Goal: Task Accomplishment & Management: Complete application form

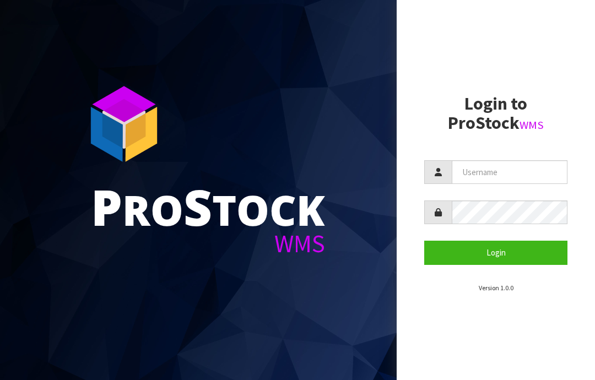
click at [483, 174] on input "text" at bounding box center [510, 172] width 116 height 24
type input "JGBIMPORTS"
click at [496, 255] on button "Login" at bounding box center [495, 253] width 143 height 24
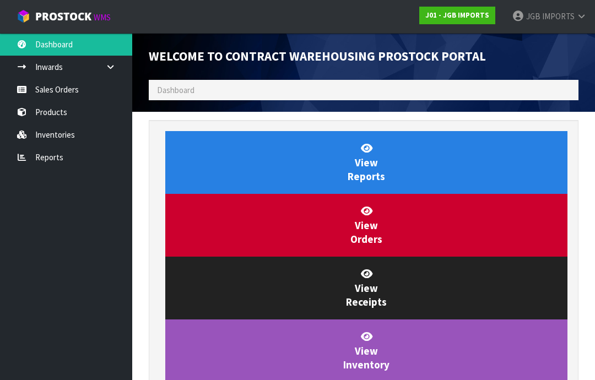
scroll to position [649, 447]
click at [64, 90] on link "Sales Orders" at bounding box center [66, 89] width 132 height 23
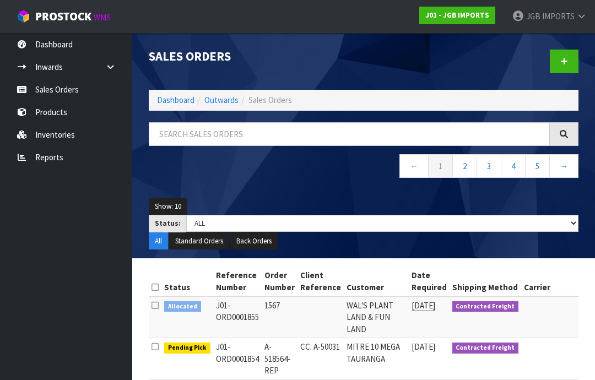
click at [565, 68] on link at bounding box center [564, 62] width 29 height 24
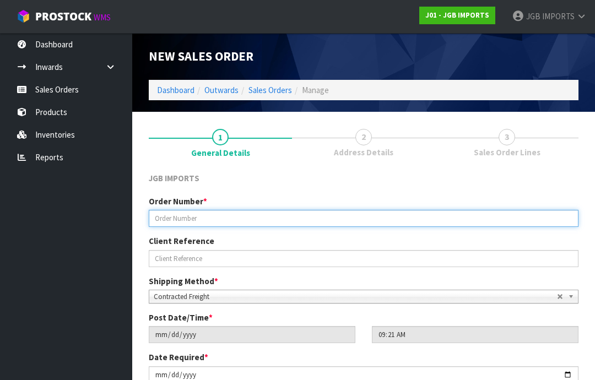
click at [171, 221] on input "text" at bounding box center [364, 218] width 430 height 17
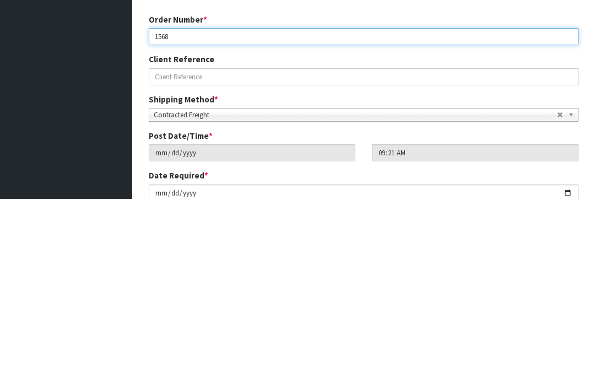
type input "1568"
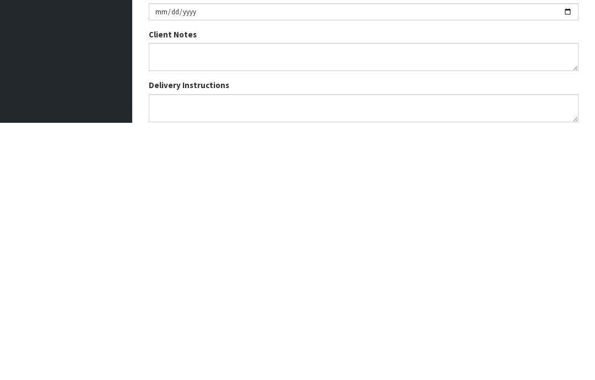
scroll to position [118, 0]
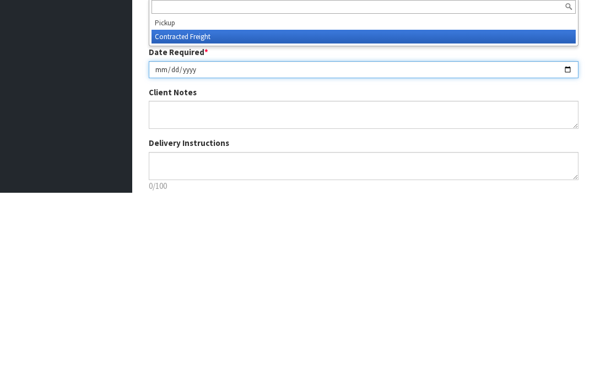
click at [361, 249] on input "[DATE]" at bounding box center [364, 257] width 430 height 17
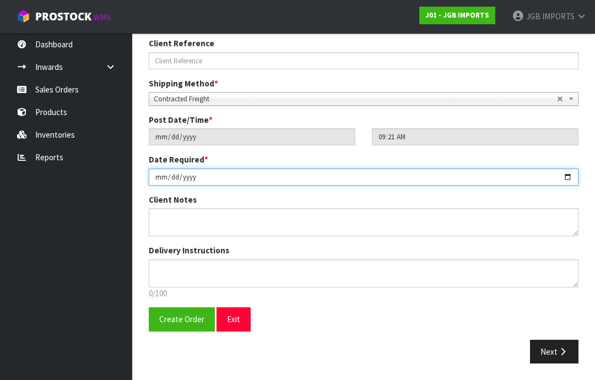
type input "[DATE]"
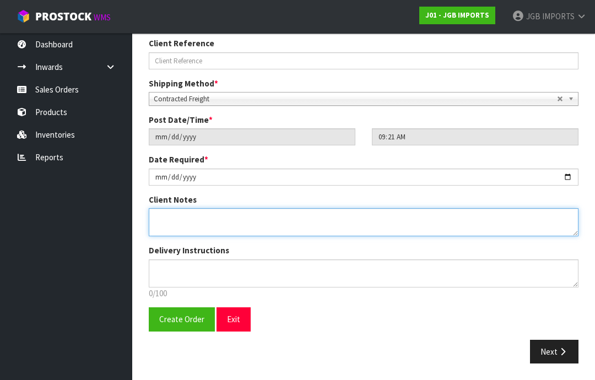
click at [171, 217] on textarea at bounding box center [364, 222] width 430 height 28
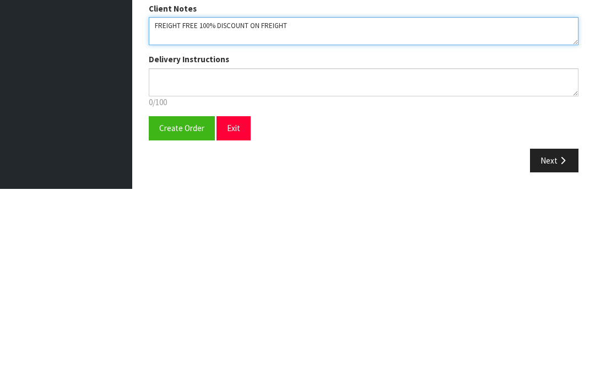
click at [163, 208] on textarea at bounding box center [364, 222] width 430 height 28
click at [239, 208] on textarea at bounding box center [364, 222] width 430 height 28
type textarea "FREIGHT FREE 100% DISCOUNT ON FREIGHT INVOICE AND DELIVERY BEGINNING OF OCTOBER"
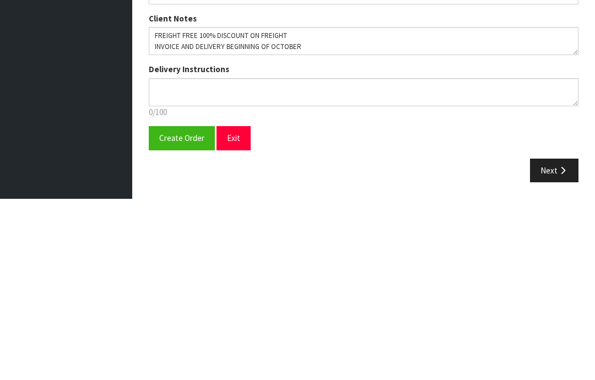
click at [179, 314] on span "Create Order" at bounding box center [181, 319] width 45 height 10
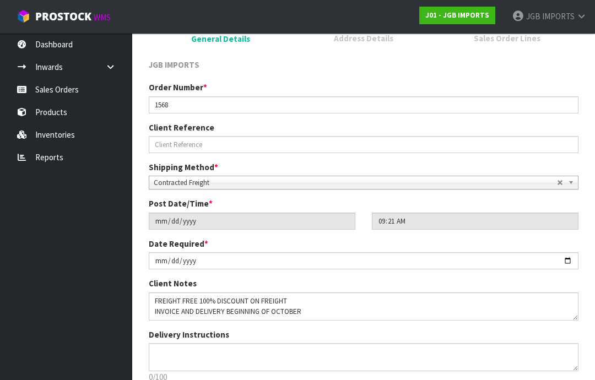
scroll to position [0, 0]
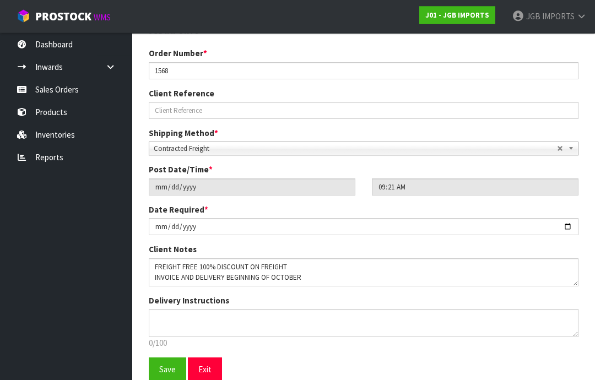
scroll to position [193, 0]
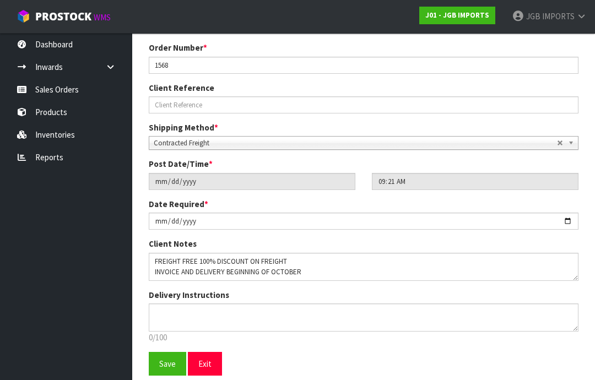
click at [167, 367] on span "Save" at bounding box center [167, 364] width 17 height 10
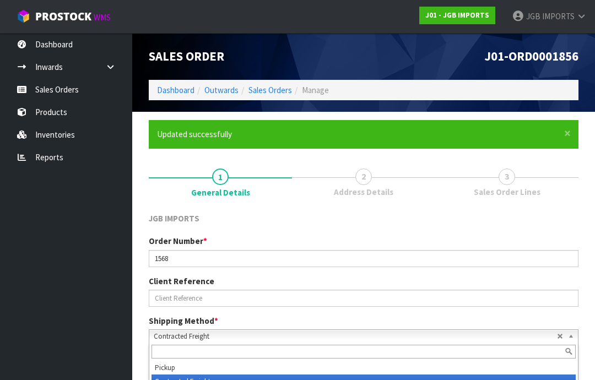
scroll to position [55, 0]
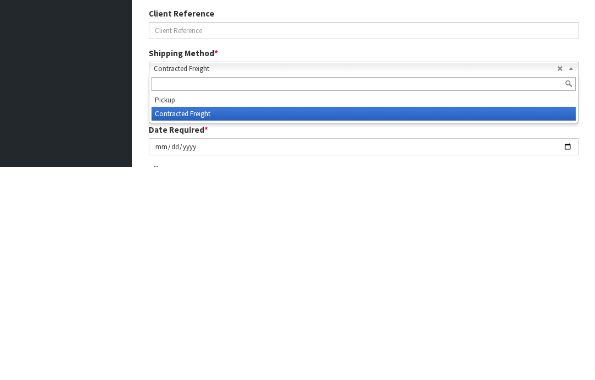
type input "U"
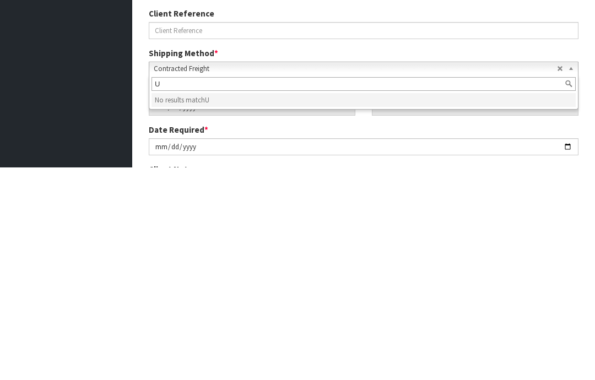
scroll to position [193, 0]
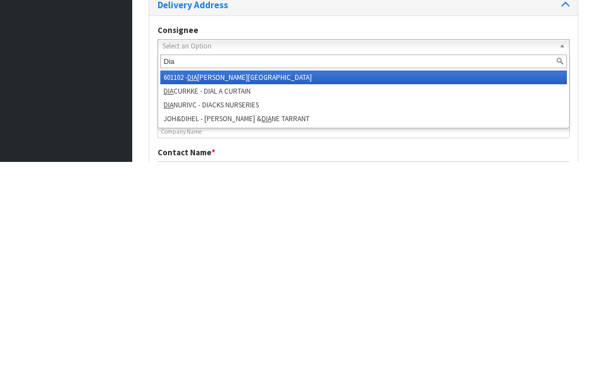
type input "Diac"
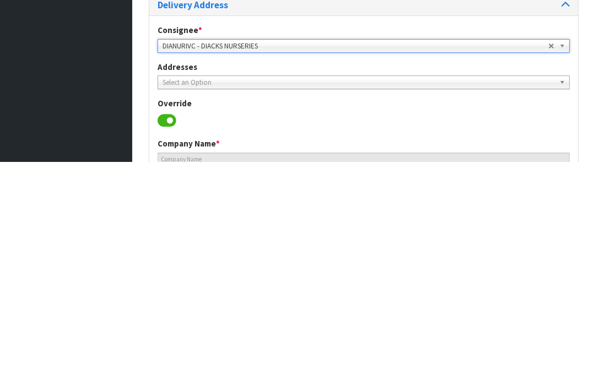
type input "DIACKS NURSERIES"
type input "[STREET_ADDRESS],"
type input "9812"
type input "INVERCARGILL"
type input "NEWFIELD,"
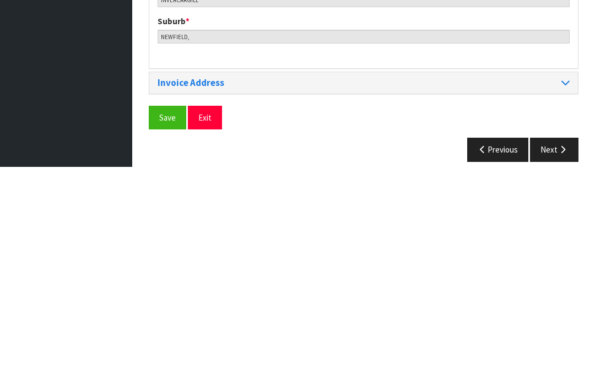
click at [168, 326] on span "Save" at bounding box center [167, 331] width 17 height 10
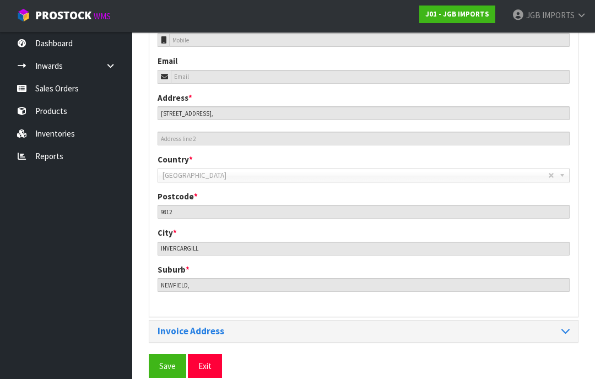
scroll to position [491, 0]
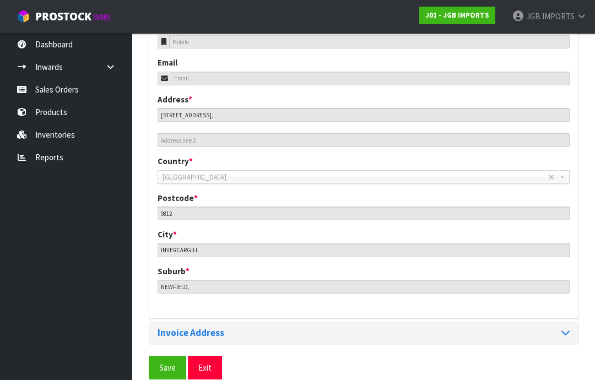
click at [167, 367] on span "Save" at bounding box center [167, 368] width 17 height 10
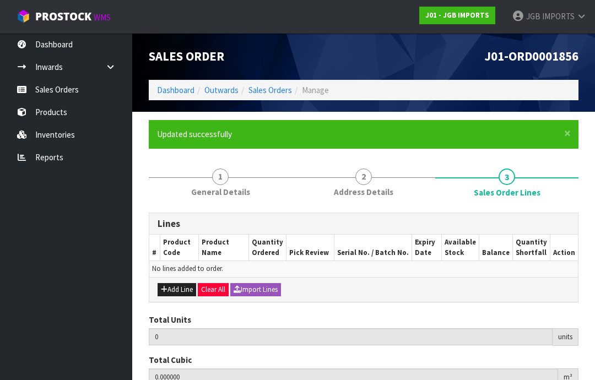
click at [180, 294] on button "Add Line" at bounding box center [177, 289] width 39 height 13
type input "0"
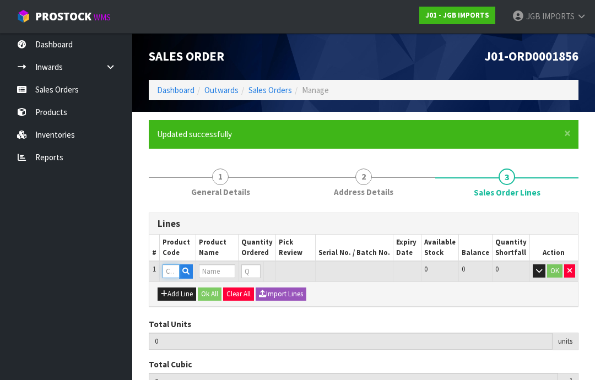
click at [174, 272] on input "text" at bounding box center [171, 272] width 17 height 14
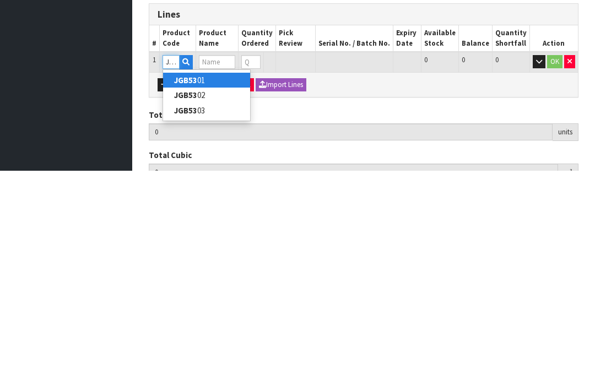
type input "JGB5301"
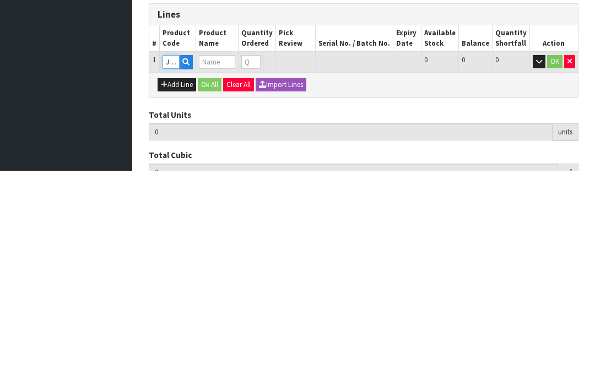
type input "0.000000"
type input "0.000"
type input "Wind Chime Tree of Life"
type input "0"
type input "JGB5301"
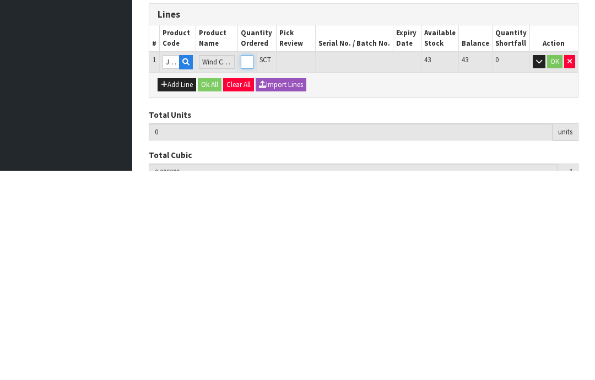
click at [254, 265] on input "0" at bounding box center [247, 272] width 13 height 14
type input "0"
type input "4"
type input "0.002772"
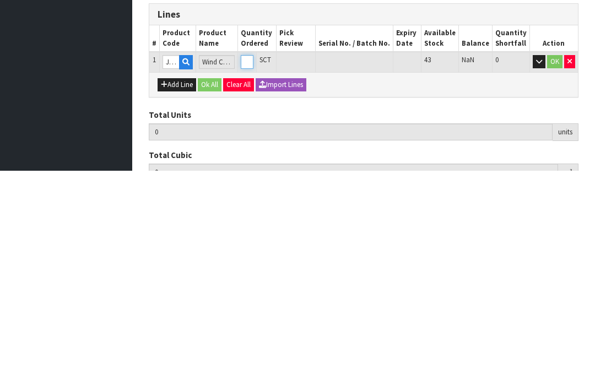
type input "0.4"
type input "4"
click at [552, 265] on button "OK" at bounding box center [554, 271] width 15 height 13
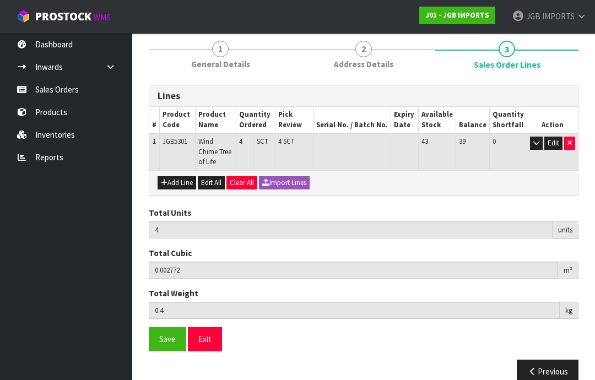
click at [179, 176] on button "Add Line" at bounding box center [177, 182] width 39 height 13
type input "0"
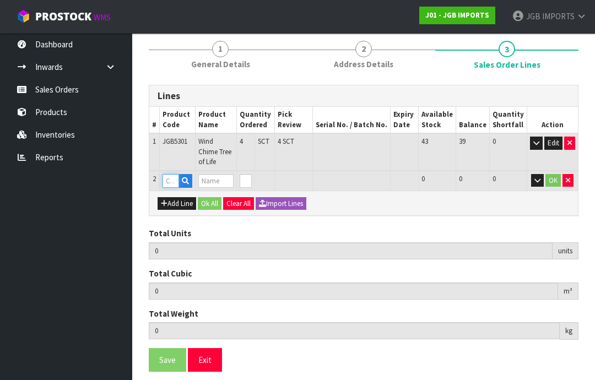
click at [170, 174] on input "text" at bounding box center [171, 181] width 17 height 14
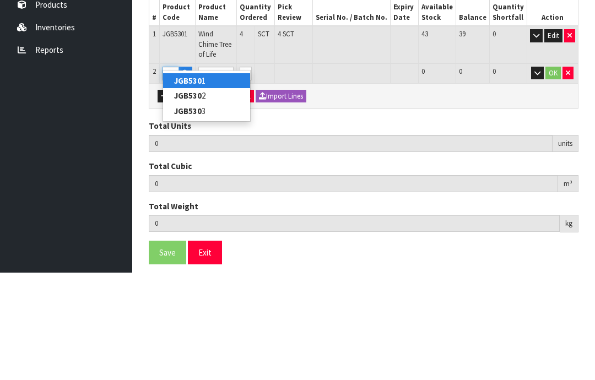
type input "JGB5302"
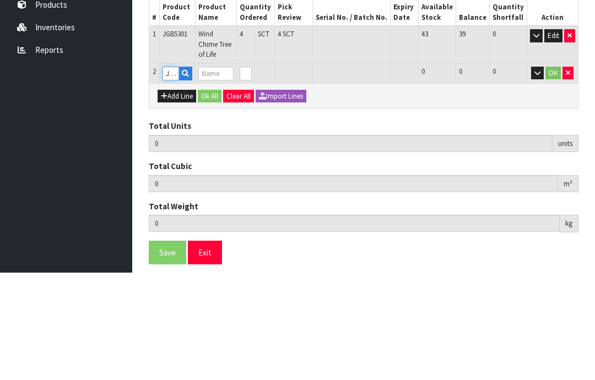
type input "4"
type input "0.002772"
type input "0.4"
type input "Wind Chime Butterfly"
type input "0"
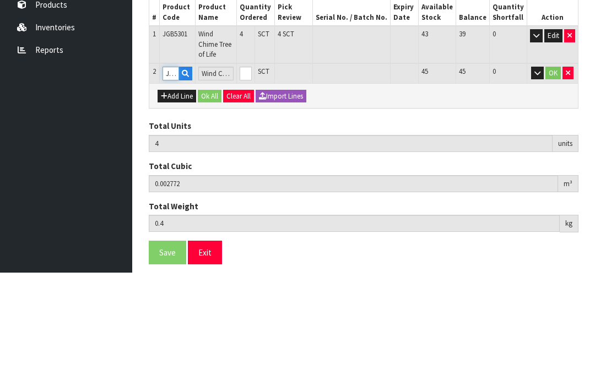
type input "JGB5302"
click at [252, 174] on input "0" at bounding box center [246, 181] width 12 height 14
type input "0"
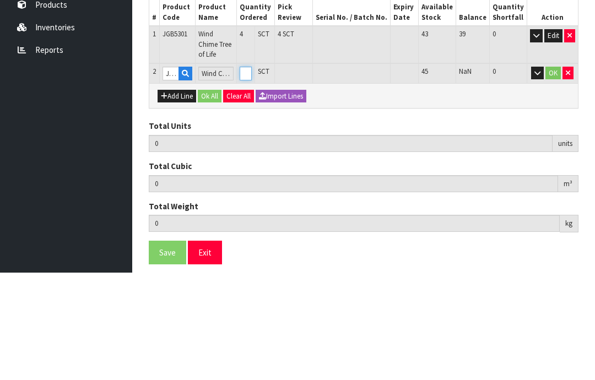
type input "8"
type input "0.005544"
type input "0.8"
type input "4"
click at [553, 174] on button "OK" at bounding box center [553, 180] width 15 height 13
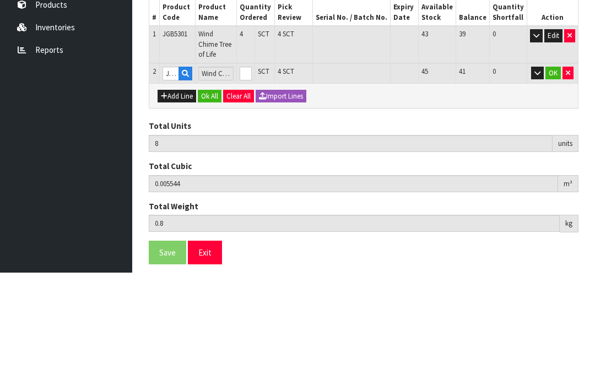
scroll to position [154, 0]
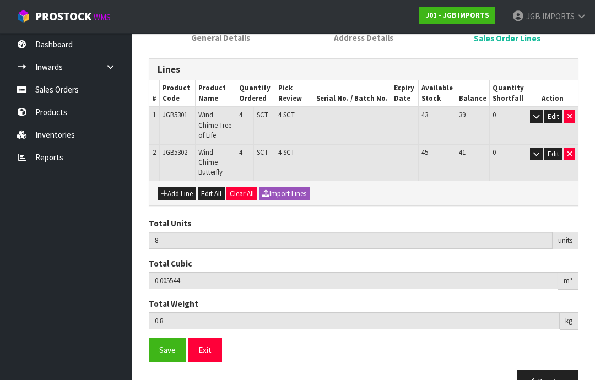
click at [174, 187] on button "Add Line" at bounding box center [177, 193] width 39 height 13
type input "0"
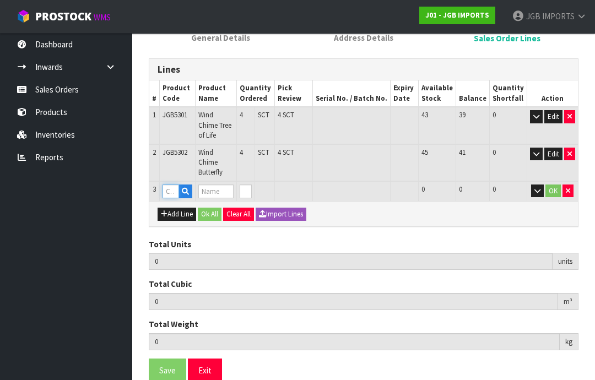
click at [174, 185] on input "text" at bounding box center [171, 192] width 17 height 14
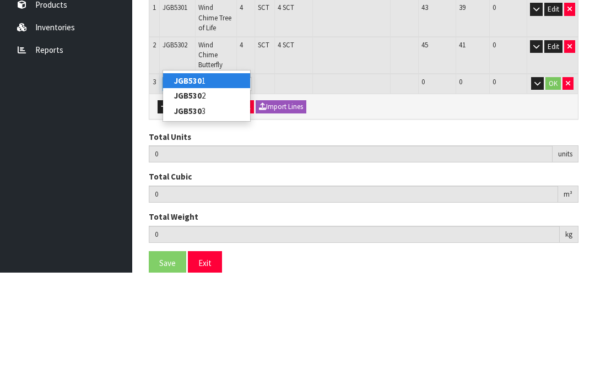
type input "JGB5303"
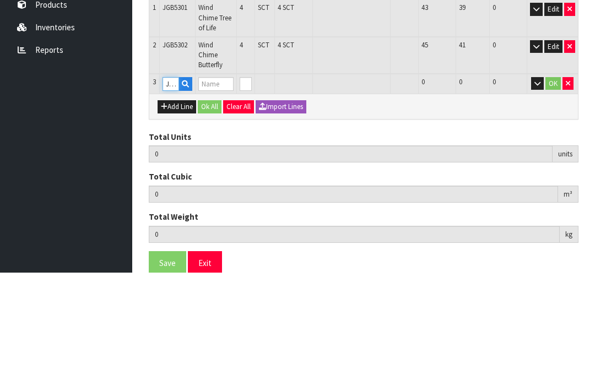
type input "8"
type input "0.005544"
type input "0.8"
type input "Wind Chime Owl"
type input "0"
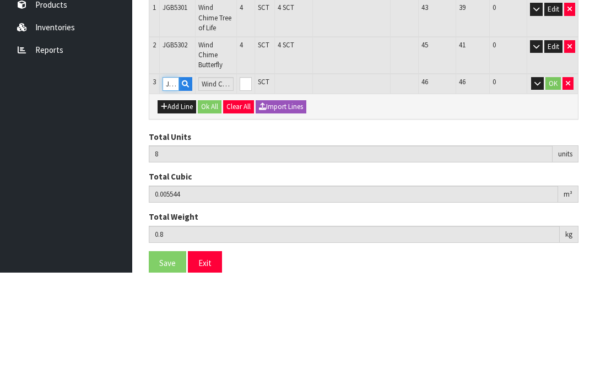
type input "JGB5303"
click at [252, 185] on input "0" at bounding box center [246, 192] width 12 height 14
type input "0"
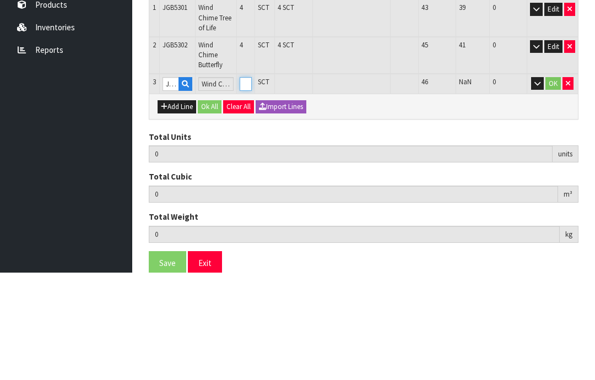
type input "12"
type input "0.008316"
type input "1.2"
type input "4"
click at [552, 185] on button "OK" at bounding box center [553, 191] width 15 height 13
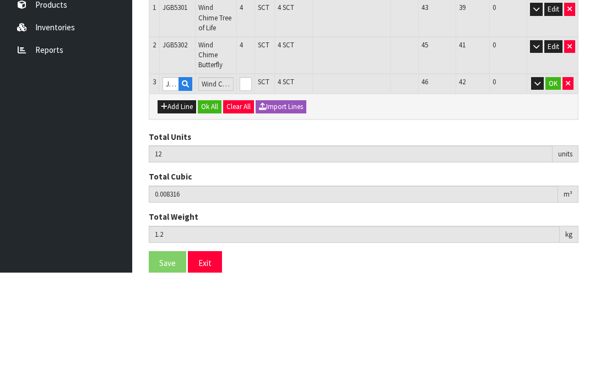
scroll to position [181, 0]
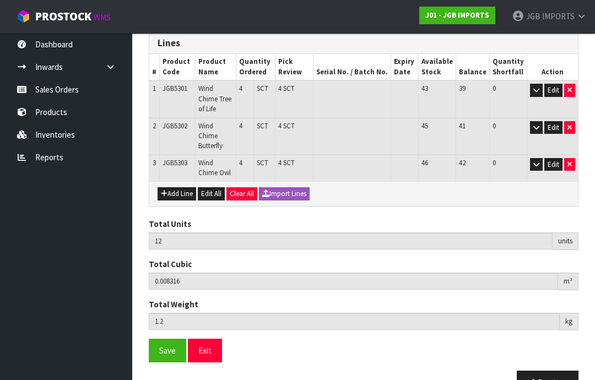
click at [180, 187] on button "Add Line" at bounding box center [177, 193] width 39 height 13
type input "0"
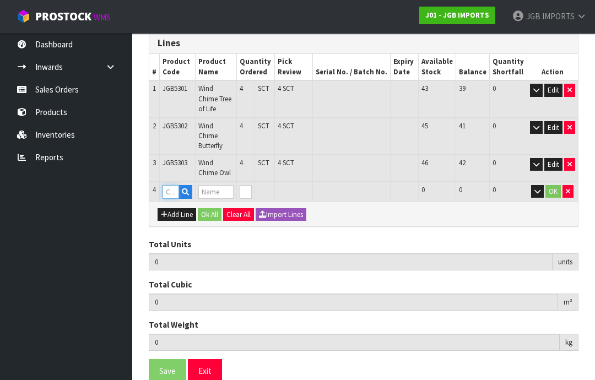
click at [171, 185] on input "text" at bounding box center [171, 192] width 17 height 14
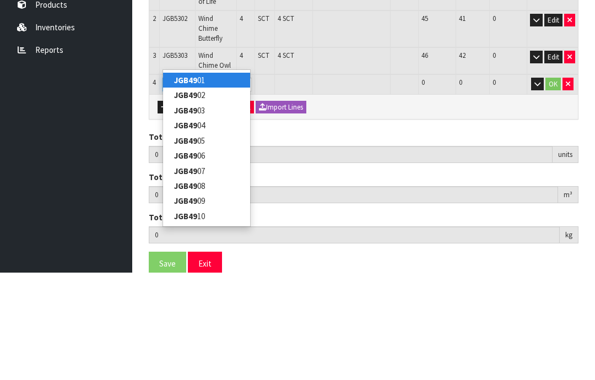
type input "JGB4906"
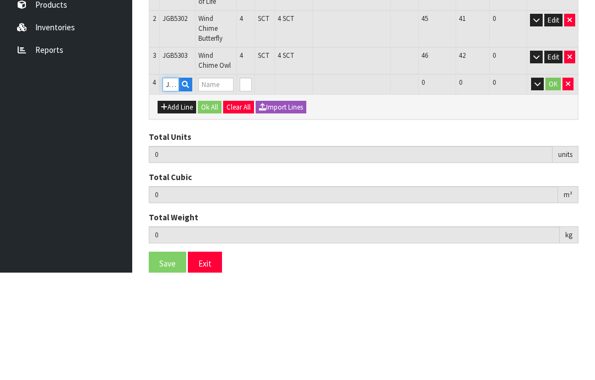
type input "12"
type input "0.008316"
type input "1.2"
type input "Duck w Water Can"
type input "0"
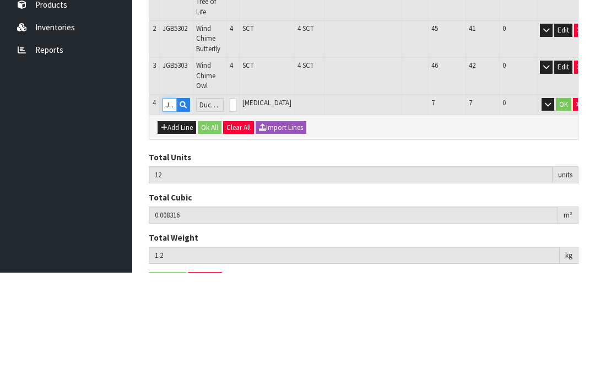
type input "JGB4906"
click at [236, 206] on input "0" at bounding box center [233, 213] width 7 height 14
type input "0"
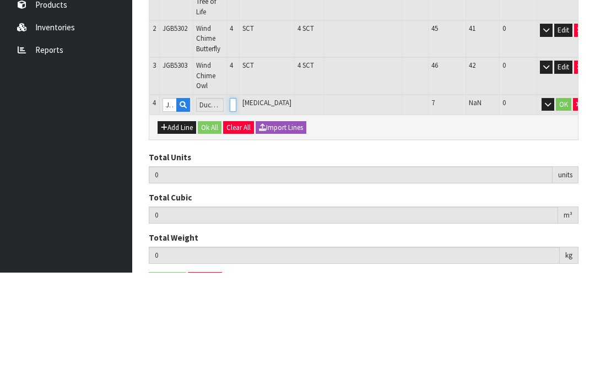
type input "14"
type input "0.021816"
type input "2.6"
type input "2"
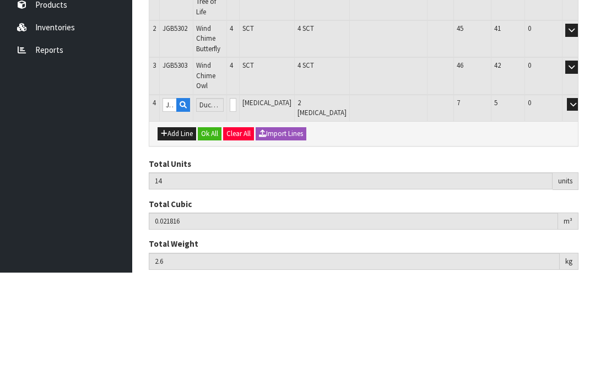
click at [582, 206] on button "OK" at bounding box center [589, 212] width 15 height 13
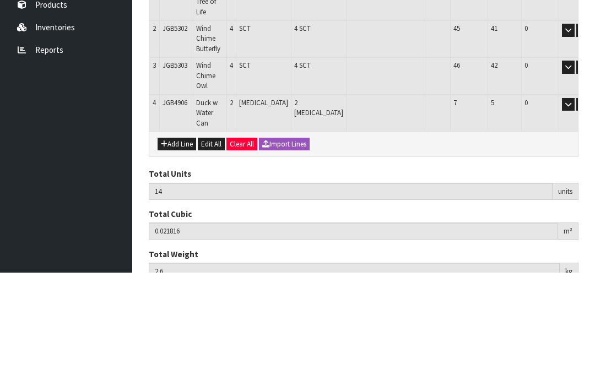
scroll to position [207, 0]
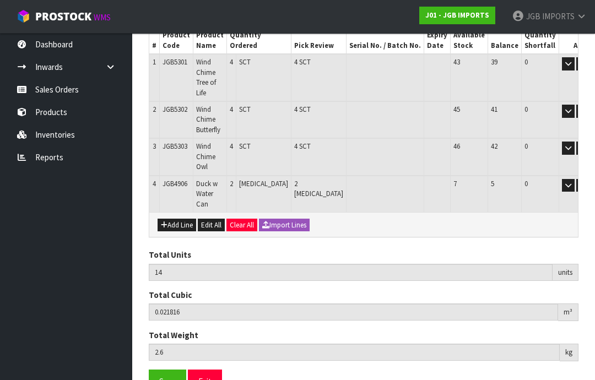
click at [174, 219] on button "Add Line" at bounding box center [177, 225] width 39 height 13
type input "0"
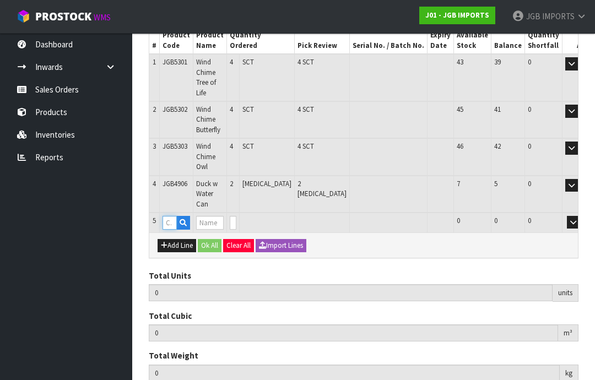
click at [172, 216] on input "text" at bounding box center [170, 223] width 14 height 14
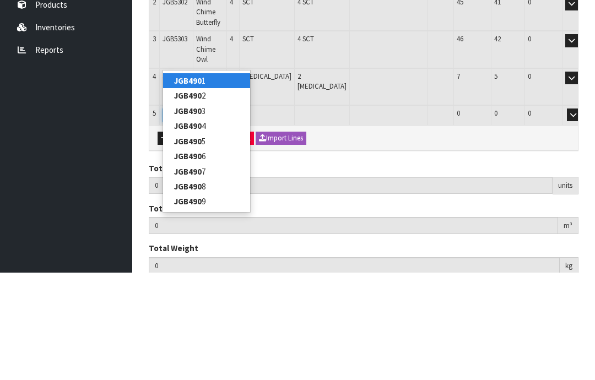
type input "JGB4902"
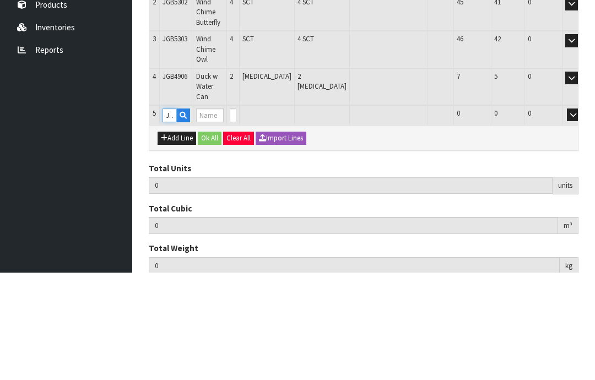
type input "14"
type input "0.021816"
type input "2.6"
type input "Goose w Egg"
type input "0"
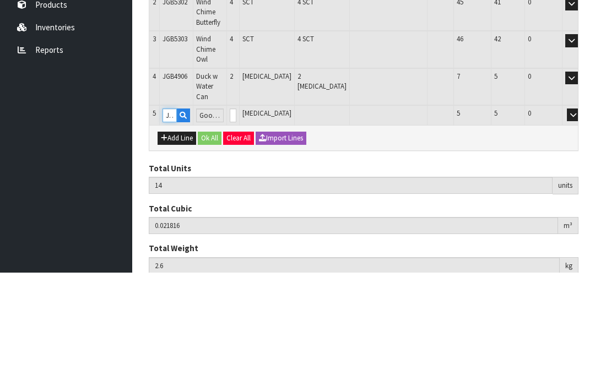
type input "JGB4902"
click at [236, 216] on input "0" at bounding box center [233, 223] width 7 height 14
type input "0"
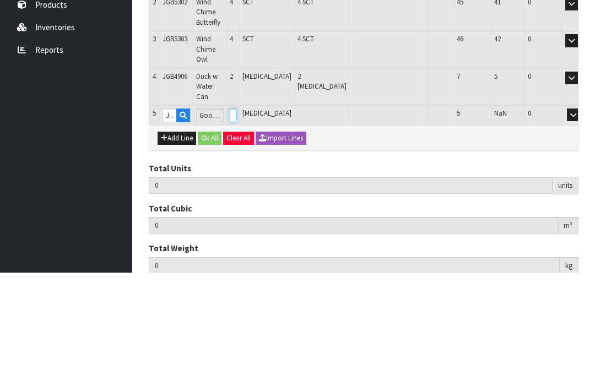
type input "16"
type input "0.074952"
type input "5.5"
type input "2"
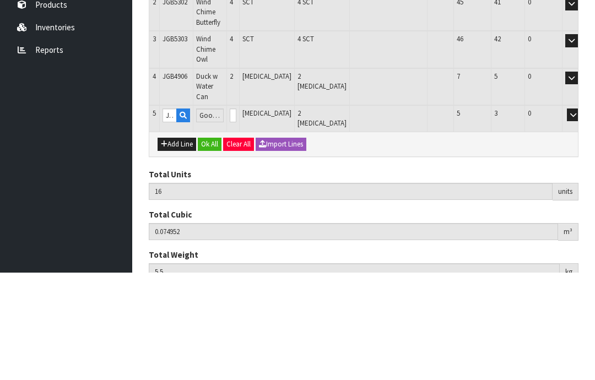
click at [582, 216] on button "OK" at bounding box center [589, 222] width 15 height 13
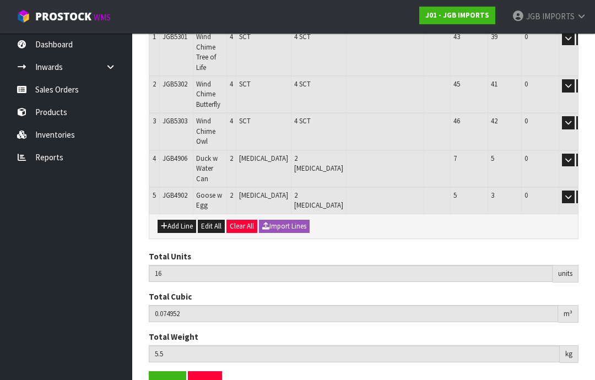
click at [178, 220] on button "Add Line" at bounding box center [177, 226] width 39 height 13
type input "0"
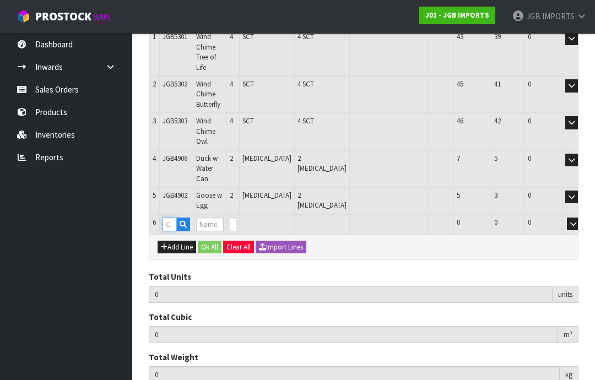
click at [174, 218] on input "text" at bounding box center [170, 225] width 14 height 14
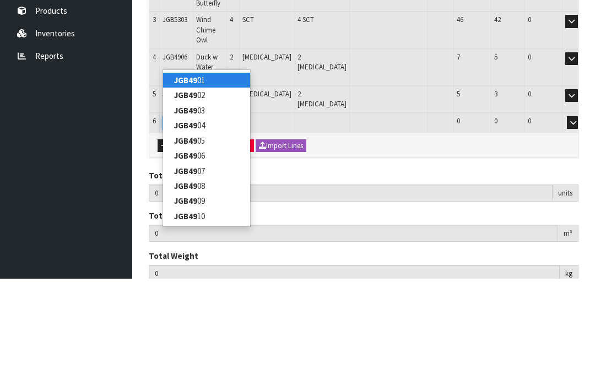
type input "JGB4907"
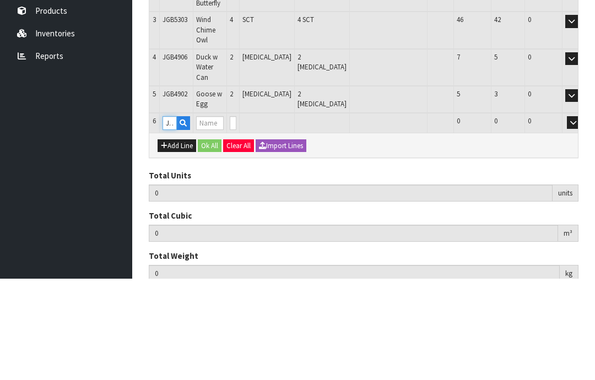
type input "16"
type input "0.074952"
type input "5.5"
type input "Duck w Welcome Sign"
type input "0"
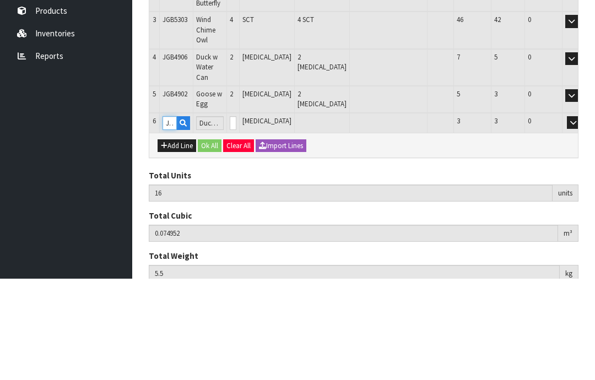
type input "JGB4907"
click at [236, 218] on input "0" at bounding box center [233, 225] width 7 height 14
type input "0"
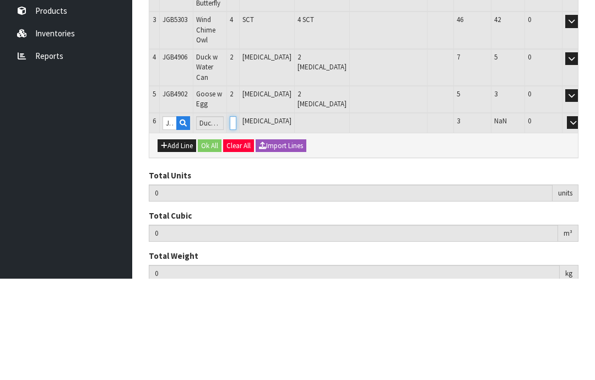
type input "18"
type input "0.092036"
type input "8.944"
type input "2"
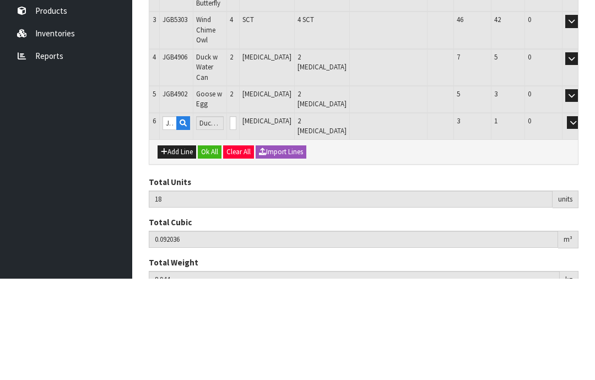
click at [582, 218] on button "OK" at bounding box center [589, 224] width 15 height 13
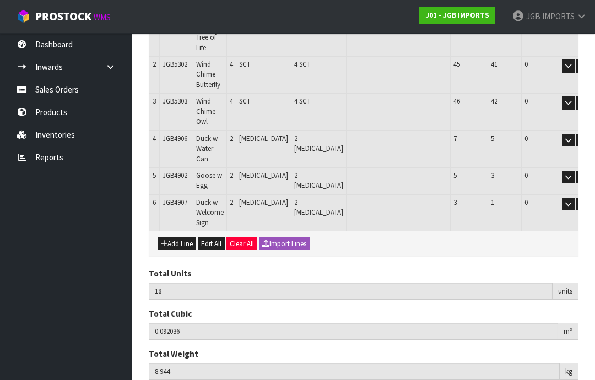
click at [175, 238] on button "Add Line" at bounding box center [177, 244] width 39 height 13
type input "0"
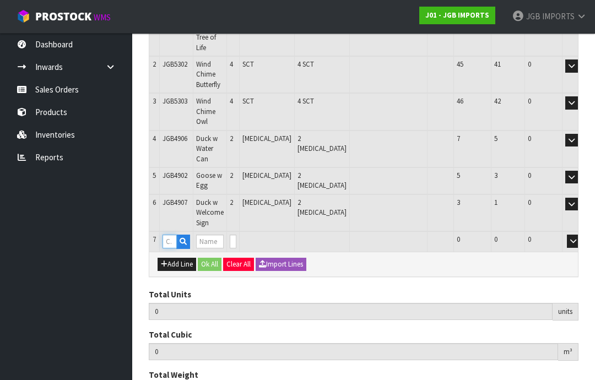
click at [172, 235] on input "text" at bounding box center [170, 242] width 14 height 14
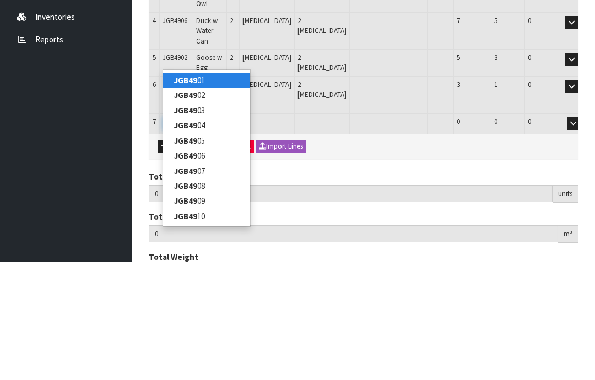
type input "JGB4908"
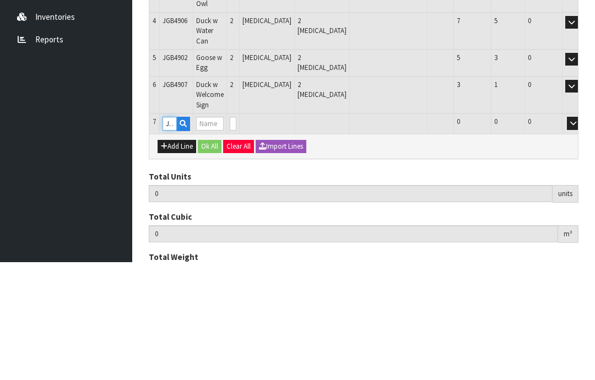
type input "18"
type input "0.092036"
type input "8.944"
type input "Duck w Spade"
type input "0"
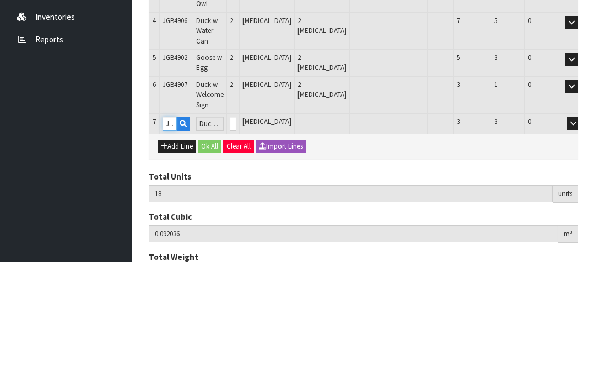
type input "JGB4908"
click at [236, 235] on input "0" at bounding box center [233, 242] width 7 height 14
type input "0"
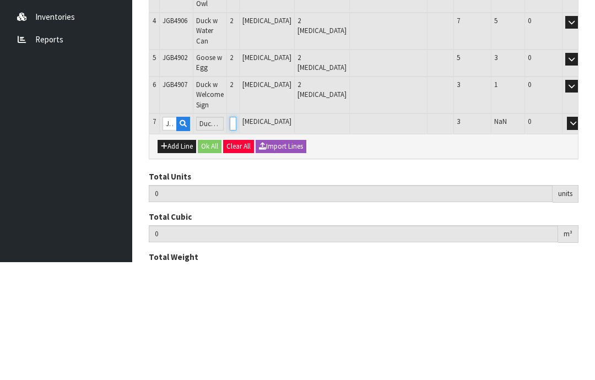
type input "20"
type input "0.100964"
type input "10.244"
type input "2"
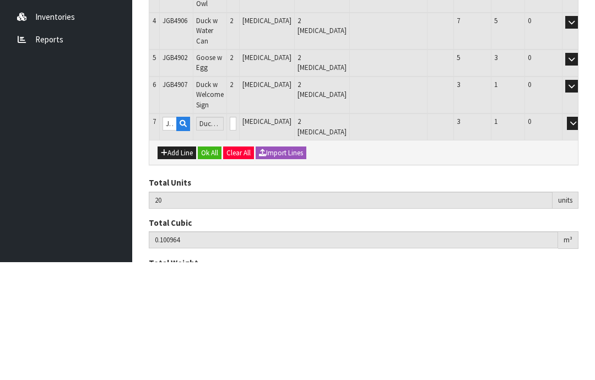
click at [582, 235] on button "OK" at bounding box center [589, 241] width 15 height 13
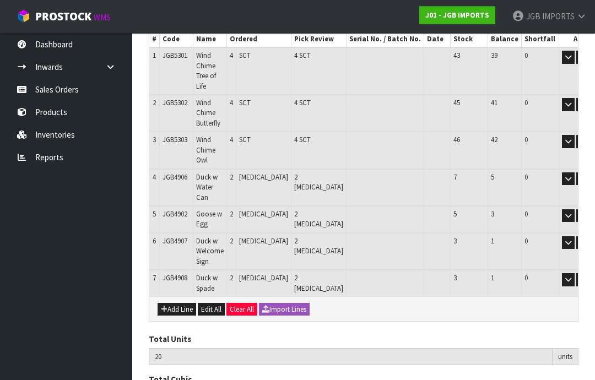
scroll to position [251, 0]
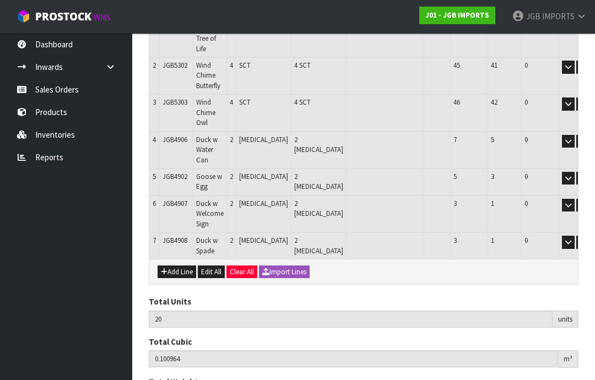
click at [178, 266] on button "Add Line" at bounding box center [177, 272] width 39 height 13
type input "0"
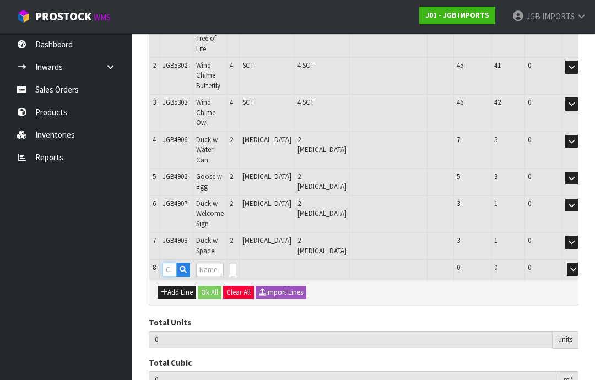
click at [170, 263] on input "text" at bounding box center [170, 270] width 14 height 14
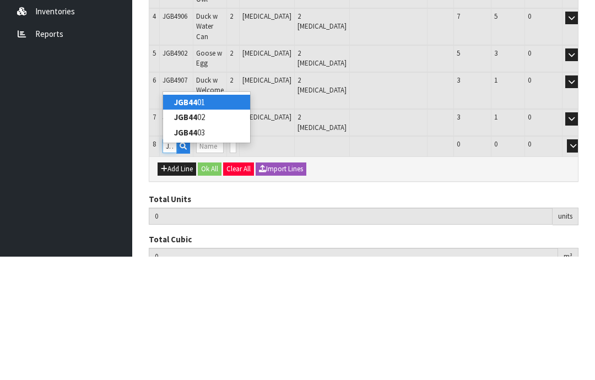
type input "JGB4403"
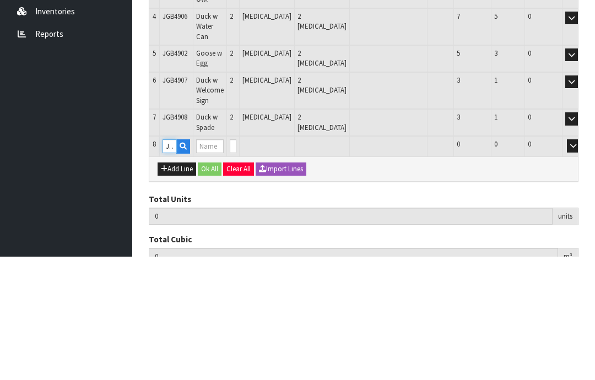
type input "20"
type input "0.100964"
type input "10.244"
type input "Metal Garden Trowel Flowers on Black"
type input "0"
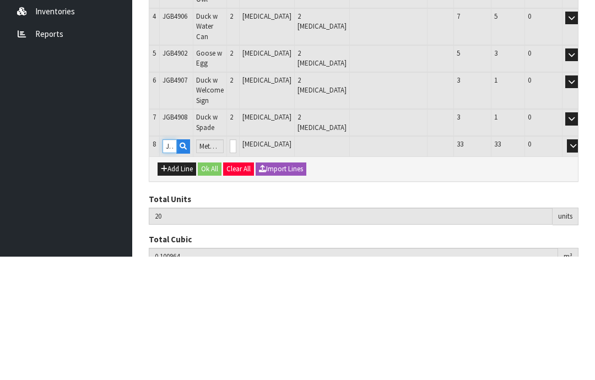
type input "JGB4403"
click at [236, 263] on input "0" at bounding box center [233, 270] width 7 height 14
type input "0"
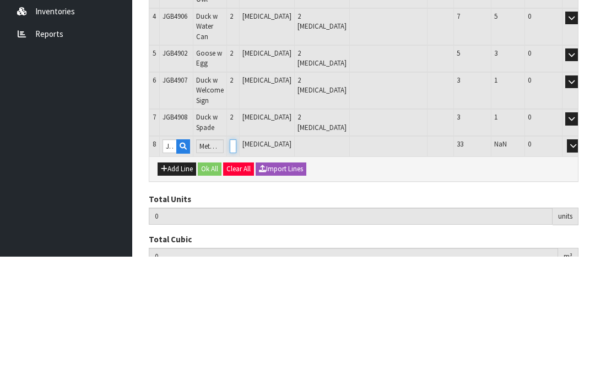
type input "21"
type input "0.101936"
type input "10.344"
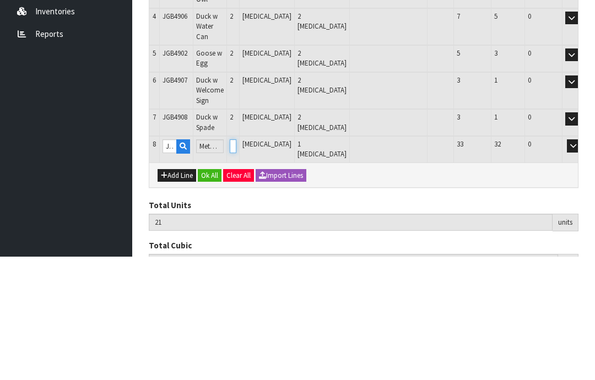
type input "10"
type input "30"
type input "0.110684"
type input "11.244"
click at [582, 263] on button "OK" at bounding box center [589, 269] width 15 height 13
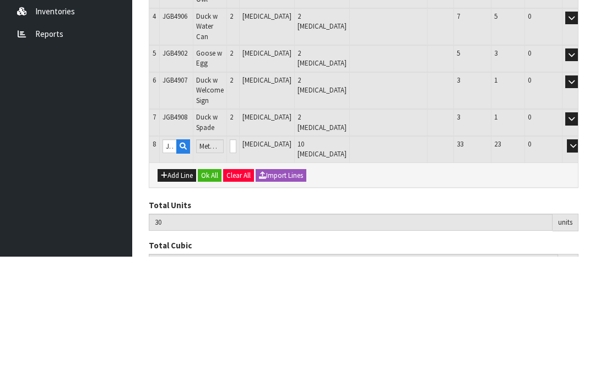
scroll to position [271, 0]
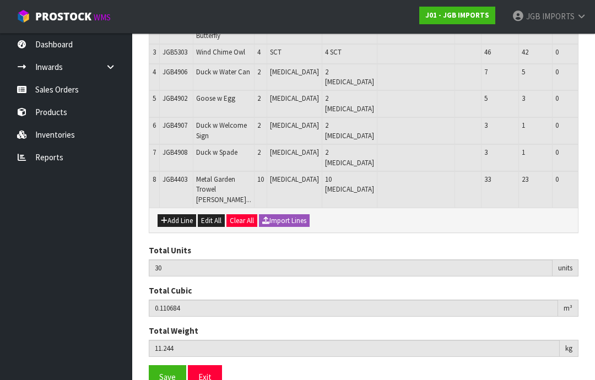
click at [176, 228] on button "Add Line" at bounding box center [177, 220] width 39 height 13
type input "0"
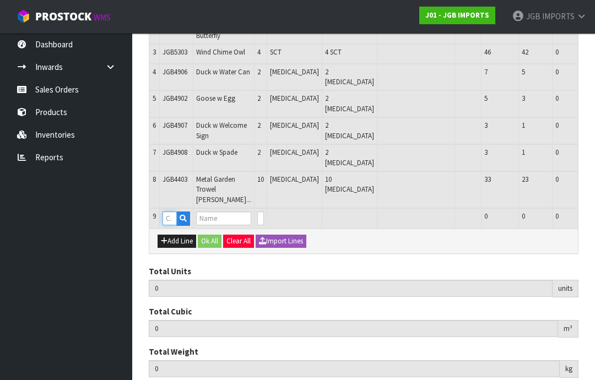
click at [174, 225] on input "text" at bounding box center [170, 219] width 14 height 14
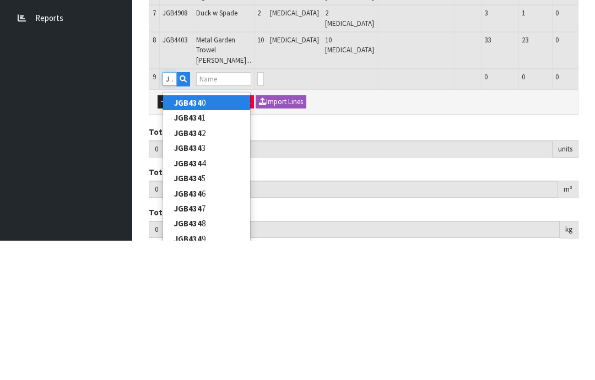
type input "JGB4340"
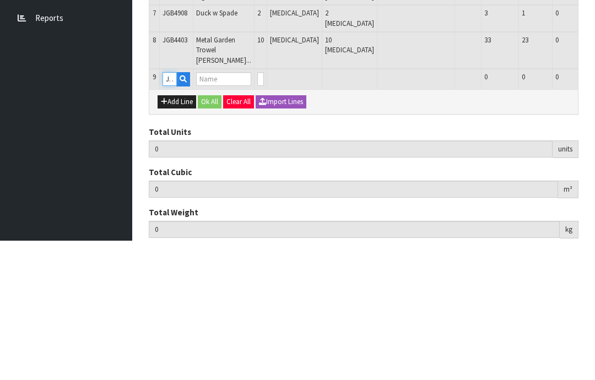
type input "30"
type input "0.110684"
type input "11.244"
type input "S CUP W WAVY SAUCER THREE PINK ROSES"
type input "0"
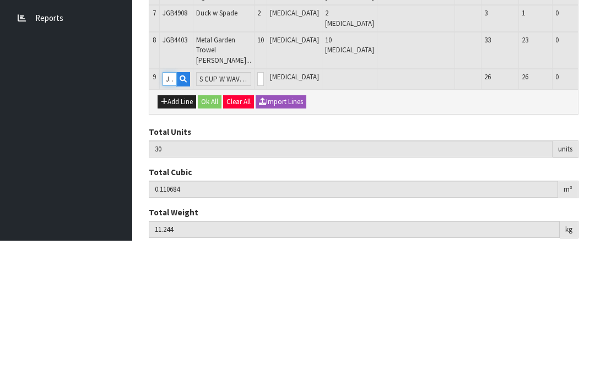
type input "JGB4340"
click at [257, 212] on input "0" at bounding box center [260, 219] width 7 height 14
type input "0"
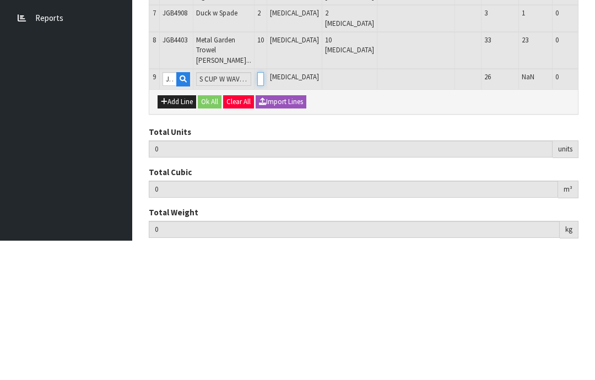
type input "32"
type input "0.148424"
type input "14.244"
type input "2"
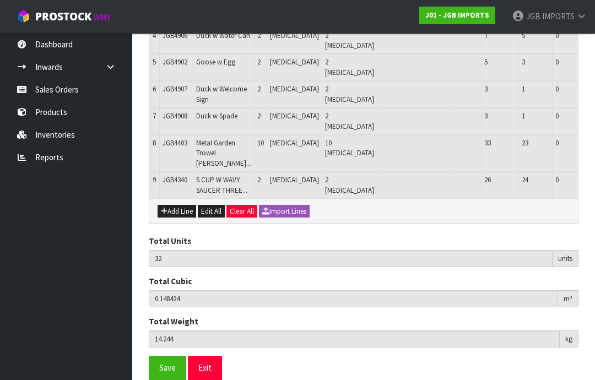
click at [175, 218] on button "Add Line" at bounding box center [177, 211] width 39 height 13
type input "0"
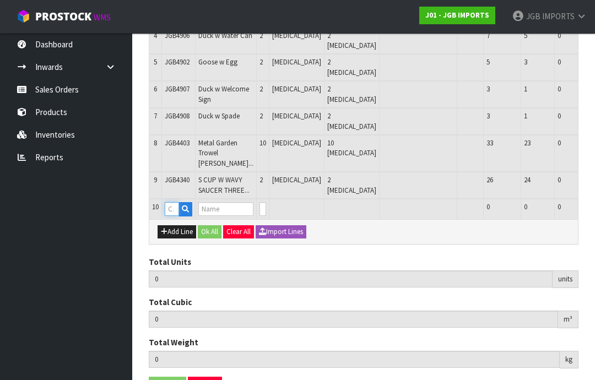
click at [174, 216] on input "text" at bounding box center [172, 209] width 14 height 14
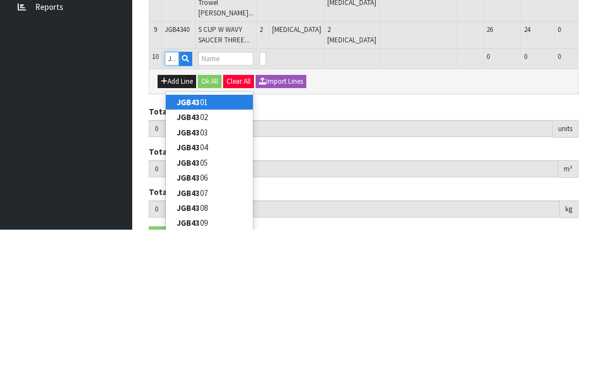
type input "JGB4341"
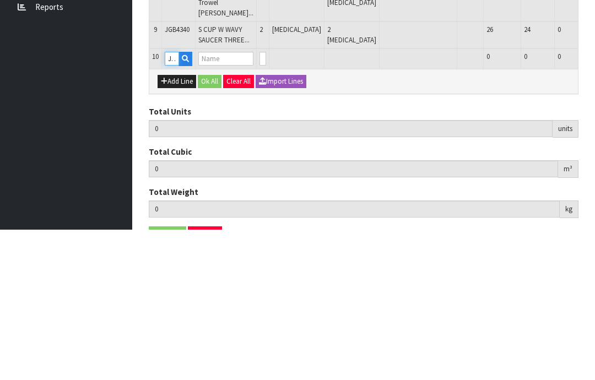
type input "32"
type input "0.148424"
type input "14.244"
type input "S CUP W WAVY SAUCER TWO ROSES [GEOGRAPHIC_DATA]"
type input "0"
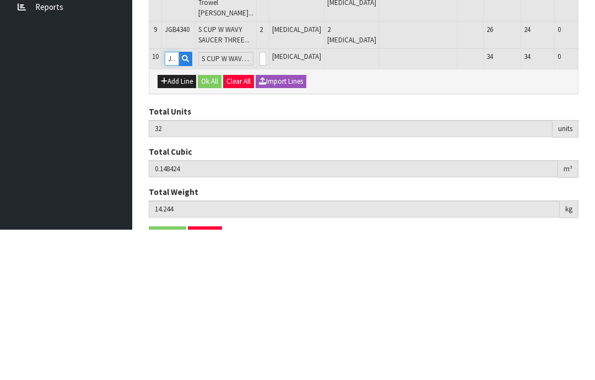
type input "JGB4341"
click at [260, 202] on input "0" at bounding box center [263, 209] width 7 height 14
type input "0"
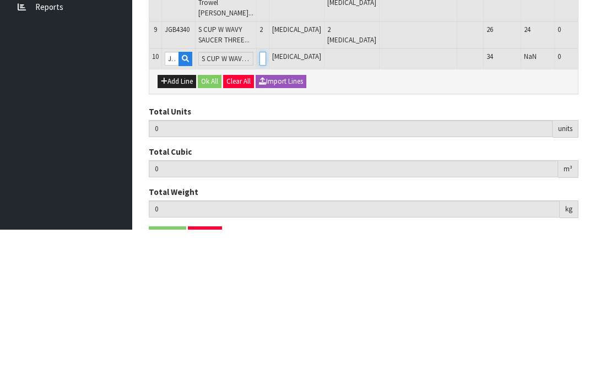
type input "2"
type input "34"
type input "0.156404"
type input "16.244"
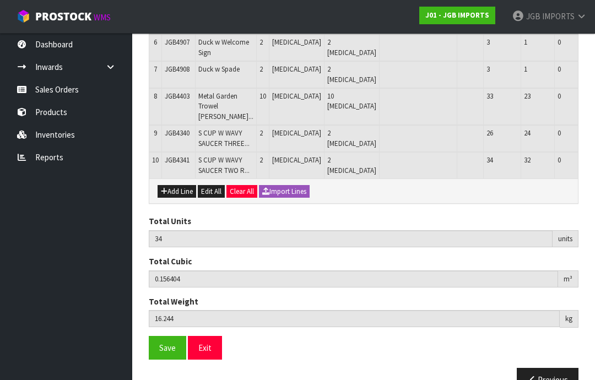
click at [172, 198] on button "Add Line" at bounding box center [177, 191] width 39 height 13
type input "0"
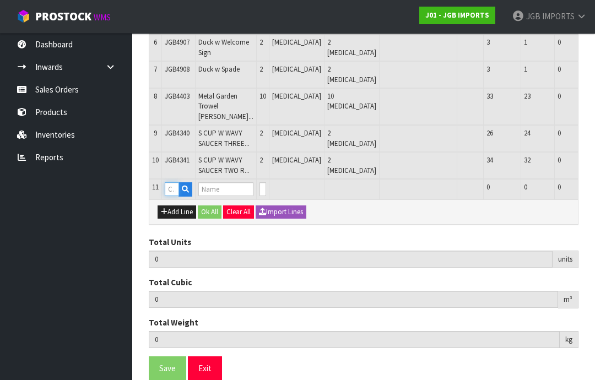
click at [178, 196] on input "text" at bounding box center [172, 189] width 14 height 14
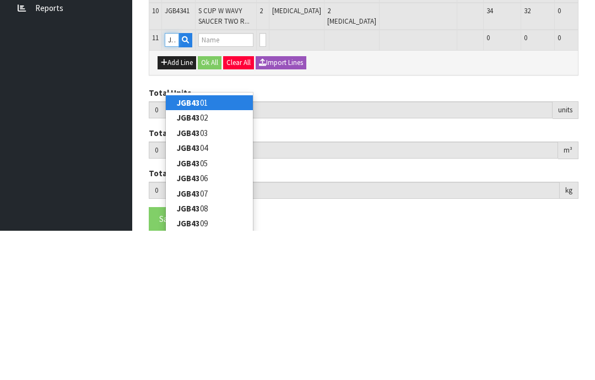
type input "JGB4342"
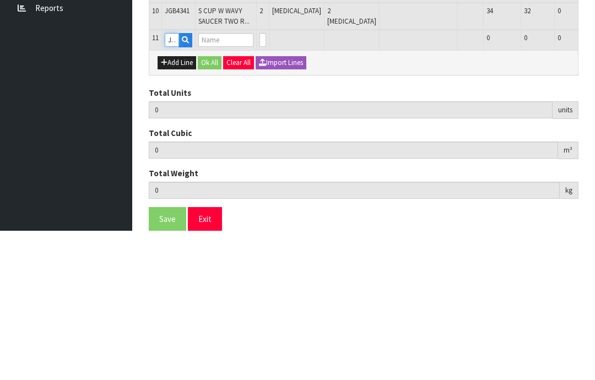
type input "34"
type input "0.156404"
type input "16.244"
click at [260, 182] on input "0" at bounding box center [263, 189] width 7 height 14
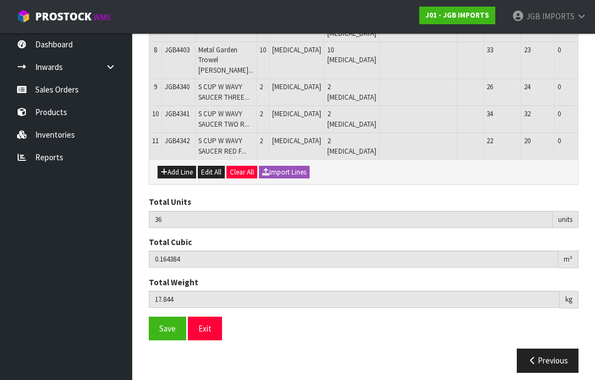
click at [175, 179] on button "Add Line" at bounding box center [177, 172] width 39 height 13
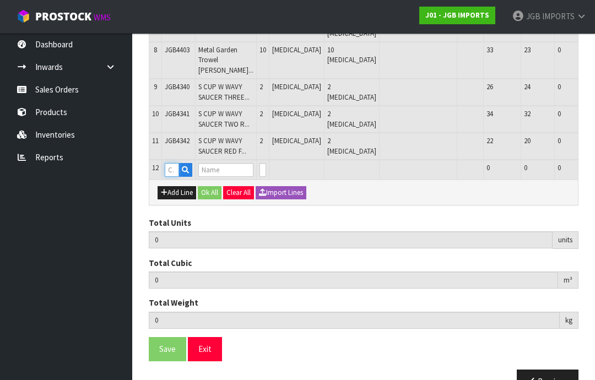
click at [177, 177] on input "text" at bounding box center [172, 170] width 14 height 14
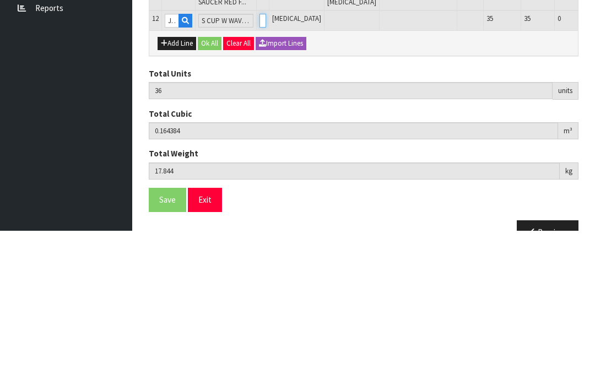
click at [260, 163] on input "0" at bounding box center [263, 170] width 7 height 14
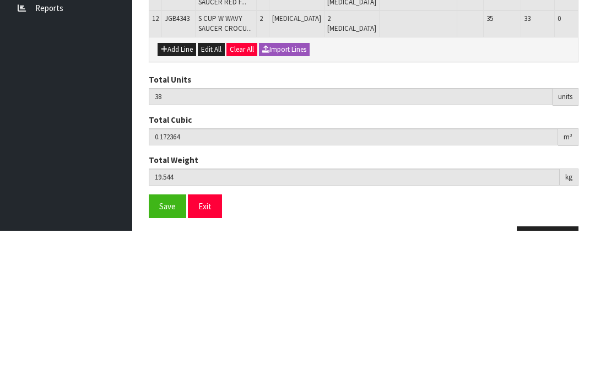
scroll to position [447, 0]
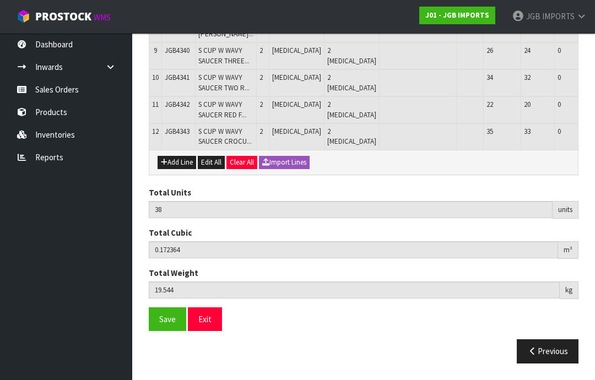
click at [178, 169] on button "Add Line" at bounding box center [177, 162] width 39 height 13
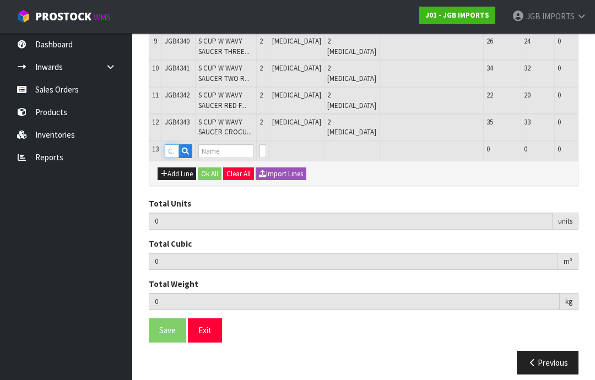
click at [174, 158] on input "text" at bounding box center [172, 151] width 14 height 14
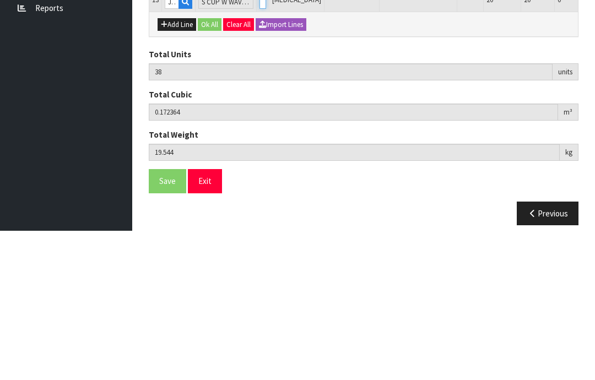
click at [260, 144] on input "0" at bounding box center [263, 151] width 7 height 14
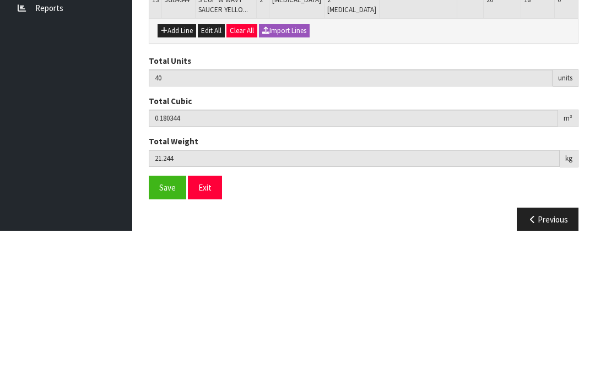
scroll to position [493, 0]
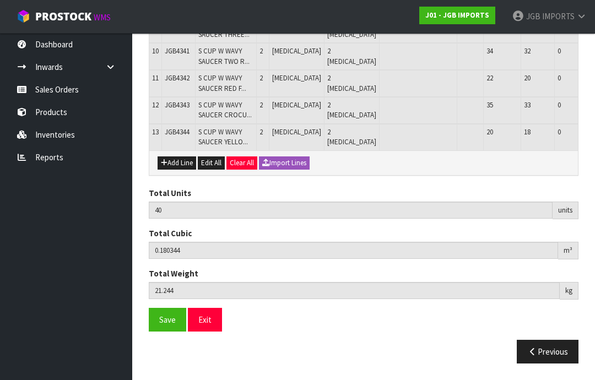
click at [179, 170] on button "Add Line" at bounding box center [177, 163] width 39 height 13
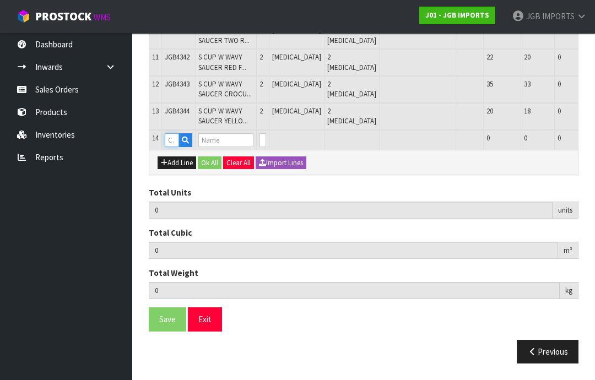
click at [178, 147] on input "text" at bounding box center [172, 140] width 14 height 14
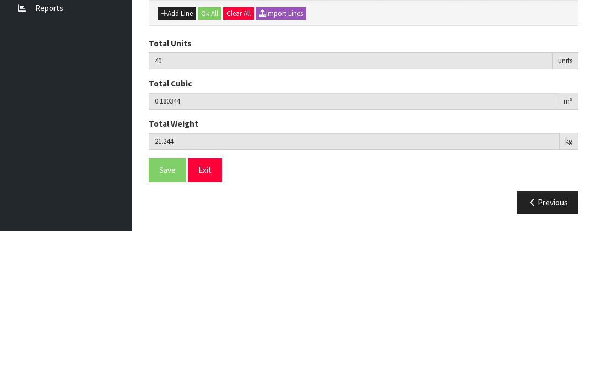
click at [261, 133] on input "0" at bounding box center [263, 140] width 7 height 14
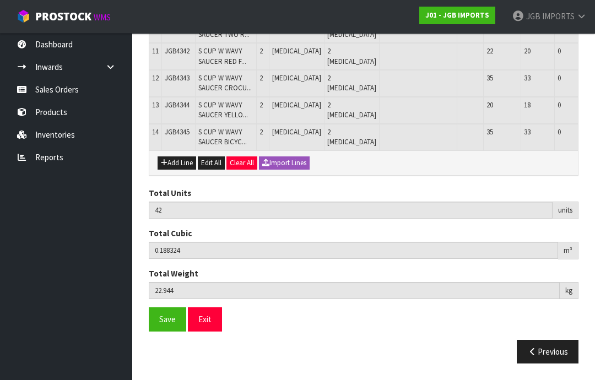
scroll to position [562, 0]
click at [177, 170] on button "Add Line" at bounding box center [177, 163] width 39 height 13
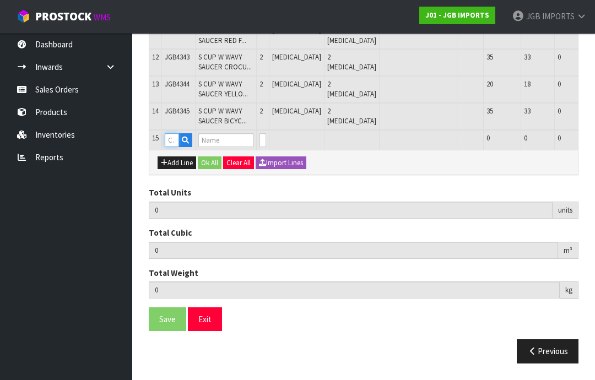
click at [172, 147] on input "text" at bounding box center [172, 140] width 14 height 14
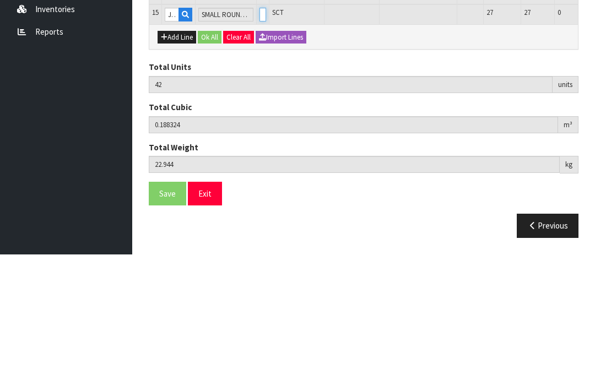
click at [260, 133] on input "0" at bounding box center [263, 140] width 7 height 14
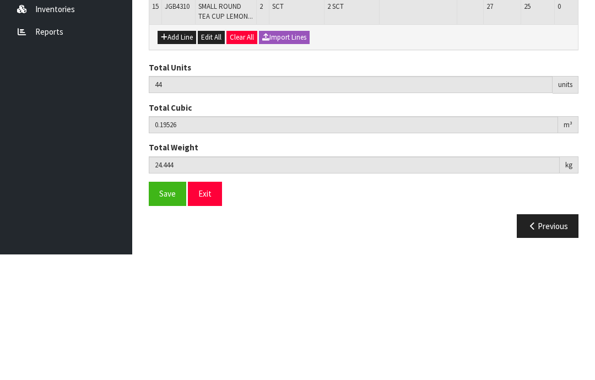
scroll to position [585, 0]
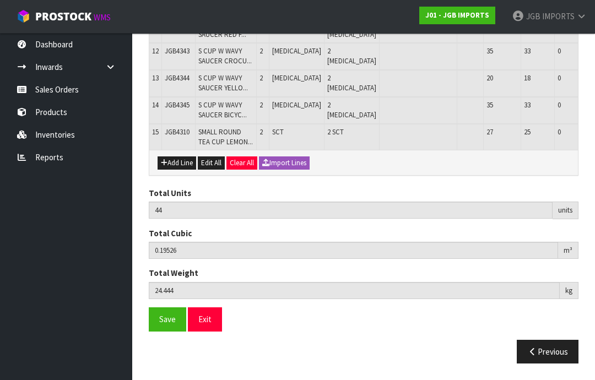
click at [178, 170] on button "Add Line" at bounding box center [177, 163] width 39 height 13
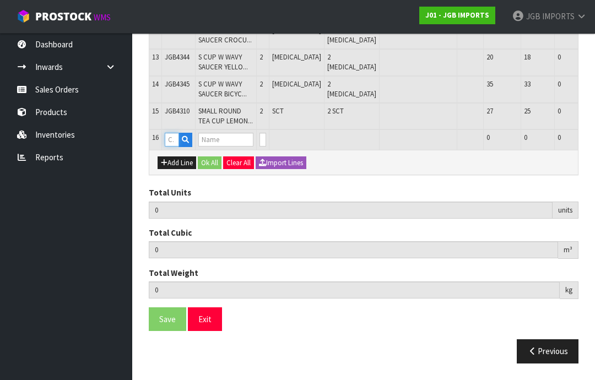
click at [173, 147] on input "text" at bounding box center [172, 140] width 14 height 14
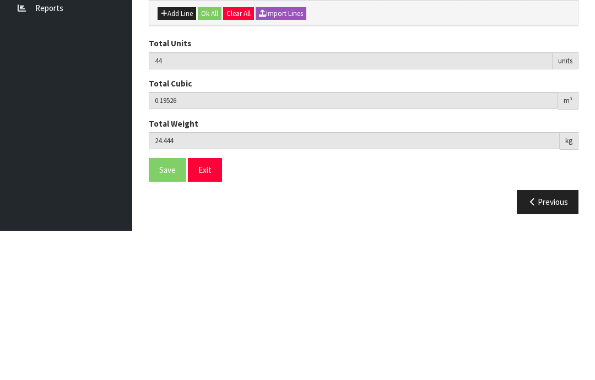
click at [260, 133] on input "0" at bounding box center [263, 140] width 7 height 14
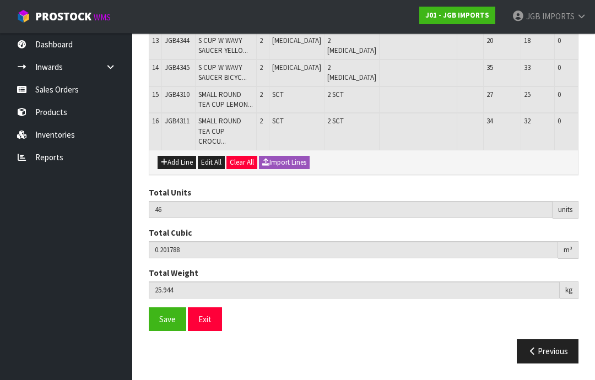
click at [176, 169] on button "Add Line" at bounding box center [177, 162] width 39 height 13
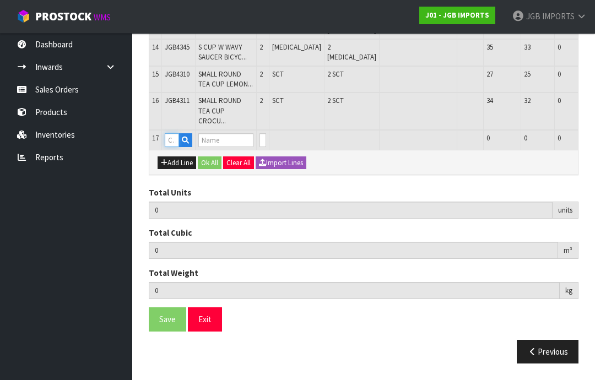
click at [177, 147] on input "text" at bounding box center [172, 140] width 14 height 14
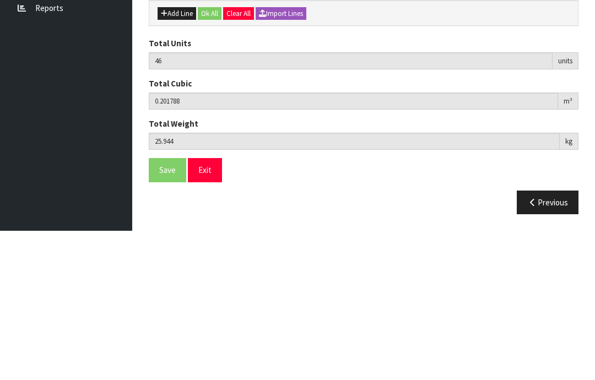
click at [260, 133] on input "0" at bounding box center [263, 140] width 7 height 14
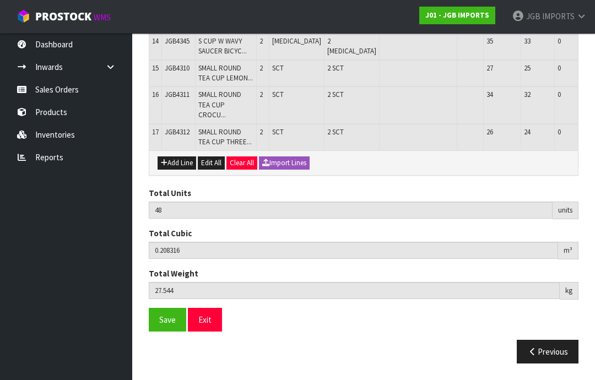
click at [178, 170] on button "Add Line" at bounding box center [177, 163] width 39 height 13
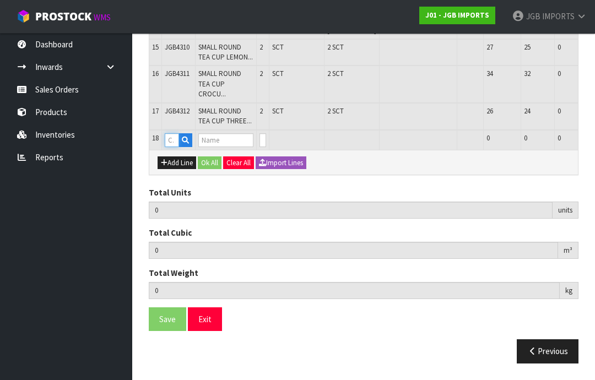
click at [179, 147] on input "text" at bounding box center [172, 140] width 14 height 14
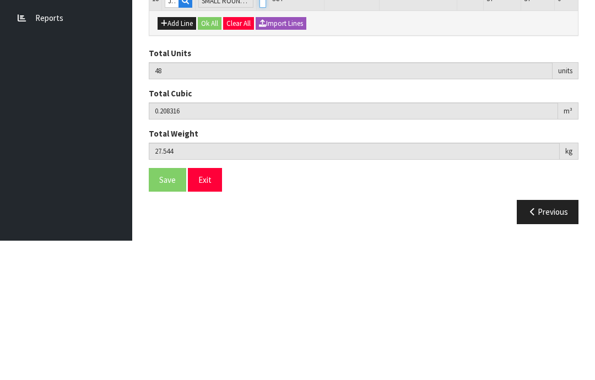
click at [260, 133] on input "0" at bounding box center [263, 140] width 7 height 14
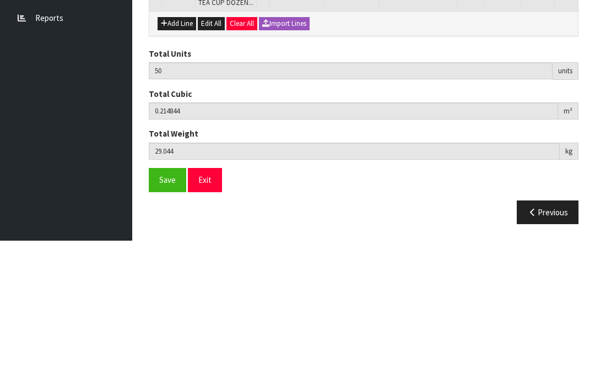
scroll to position [713, 0]
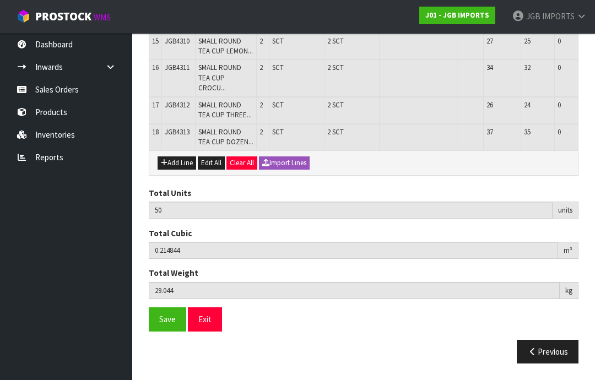
click at [176, 170] on button "Add Line" at bounding box center [177, 163] width 39 height 13
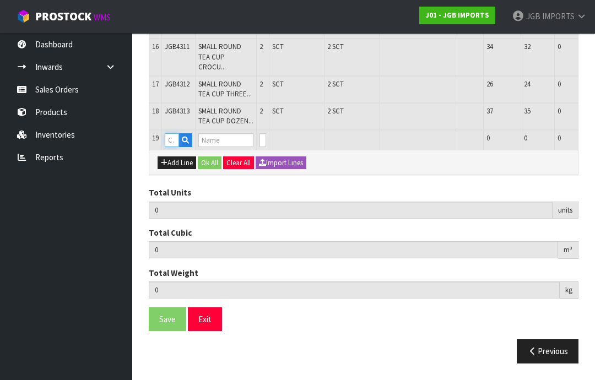
click at [175, 147] on input "text" at bounding box center [172, 140] width 14 height 14
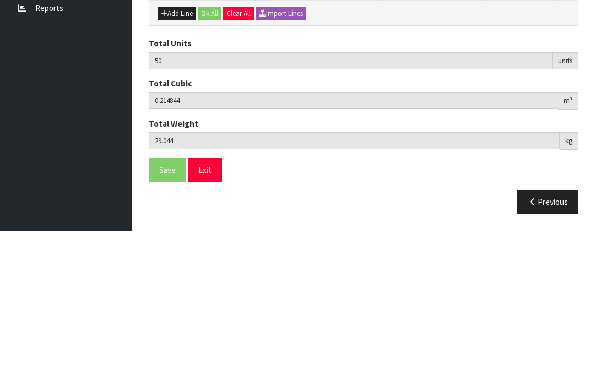
click at [260, 133] on input "0" at bounding box center [263, 140] width 7 height 14
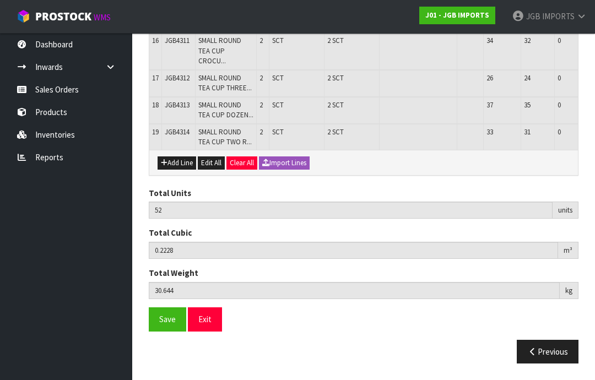
click at [179, 170] on button "Add Line" at bounding box center [177, 163] width 39 height 13
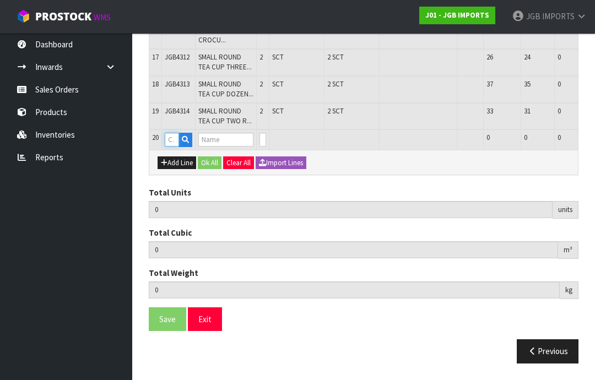
click at [172, 147] on input "text" at bounding box center [172, 140] width 14 height 14
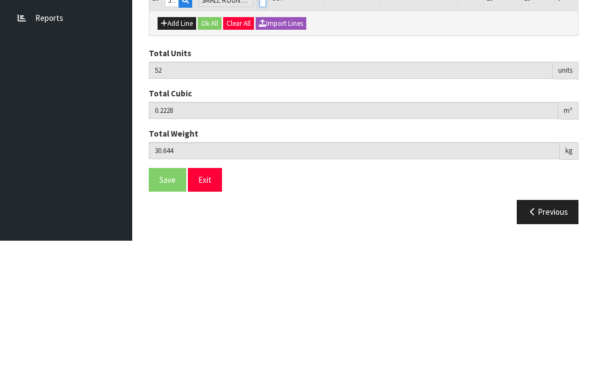
click at [260, 133] on input "0" at bounding box center [263, 140] width 7 height 14
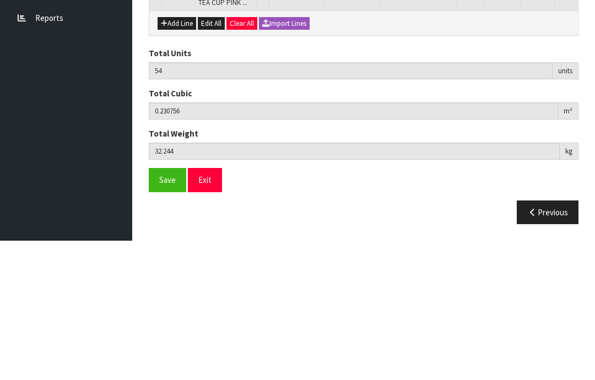
scroll to position [795, 0]
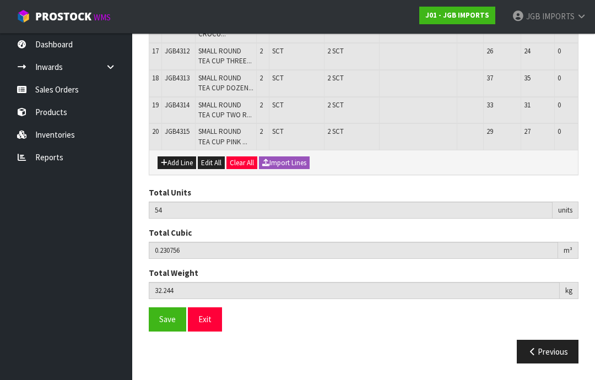
click at [175, 170] on button "Add Line" at bounding box center [177, 163] width 39 height 13
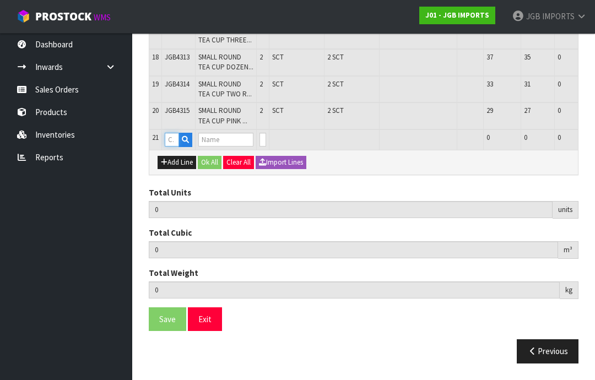
click at [173, 147] on input "text" at bounding box center [172, 140] width 14 height 14
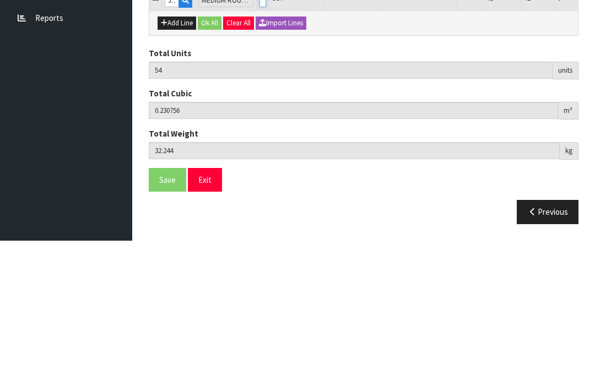
click at [260, 133] on input "0" at bounding box center [263, 140] width 7 height 14
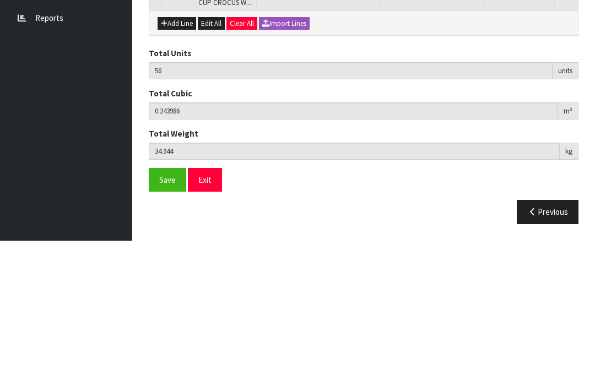
scroll to position [831, 0]
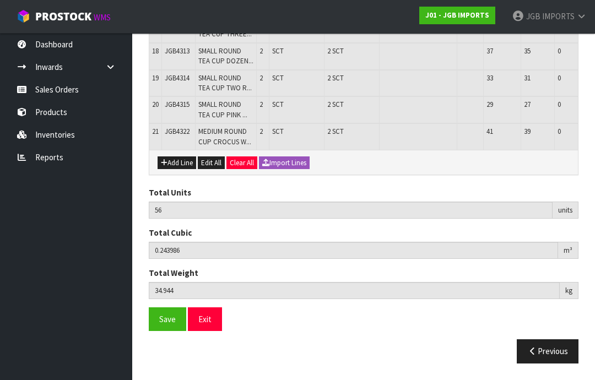
click at [175, 170] on button "Add Line" at bounding box center [177, 163] width 39 height 13
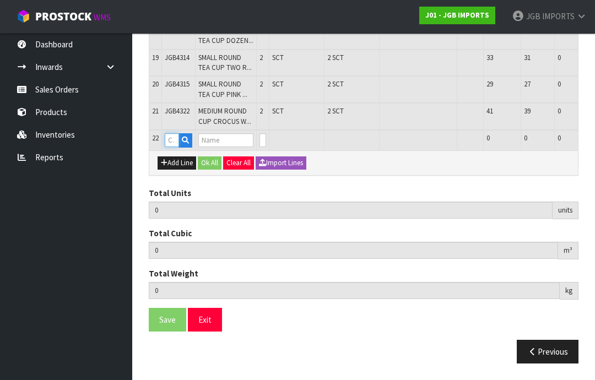
click at [173, 147] on input "text" at bounding box center [172, 140] width 14 height 14
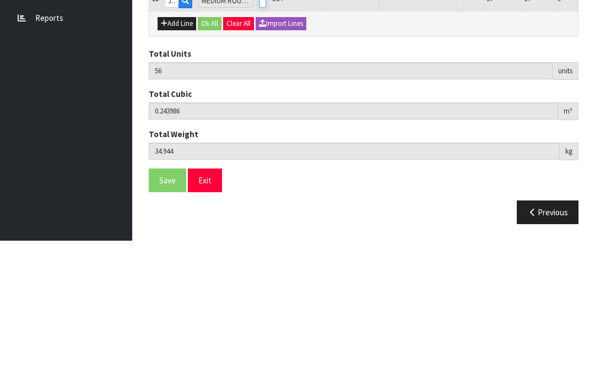
click at [260, 133] on input "0" at bounding box center [263, 140] width 7 height 14
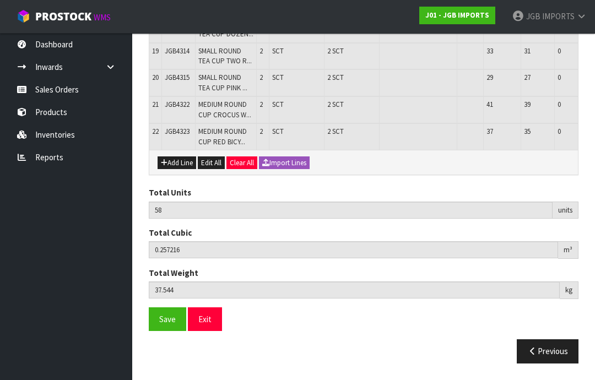
click at [174, 170] on button "Add Line" at bounding box center [177, 163] width 39 height 13
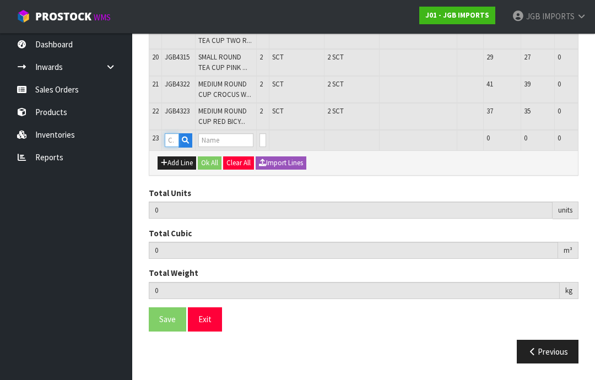
click at [174, 147] on input "text" at bounding box center [172, 140] width 14 height 14
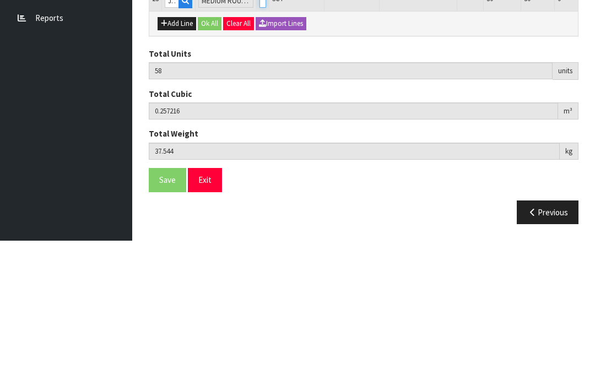
click at [260, 133] on input "0" at bounding box center [263, 140] width 7 height 14
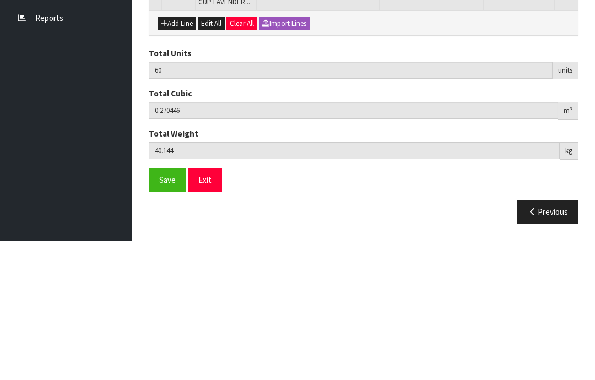
scroll to position [817, 0]
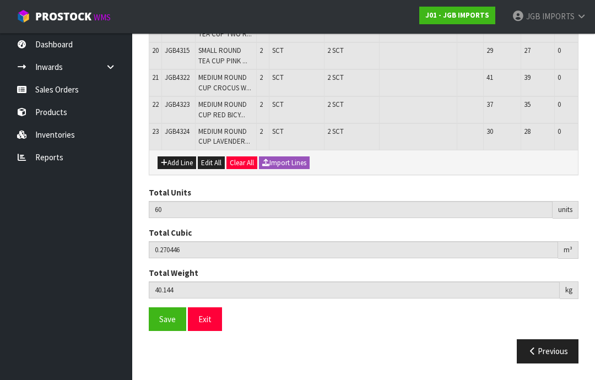
click at [179, 170] on button "Add Line" at bounding box center [177, 163] width 39 height 13
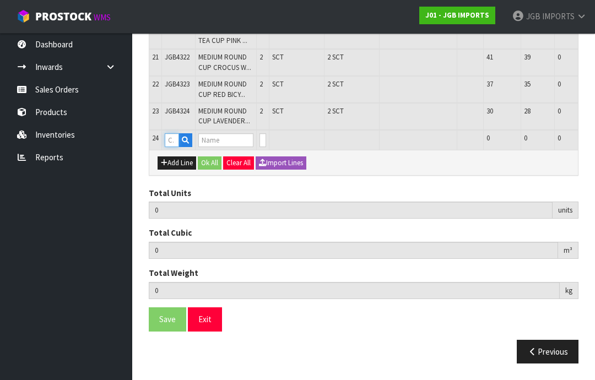
click at [171, 147] on input "text" at bounding box center [172, 140] width 14 height 14
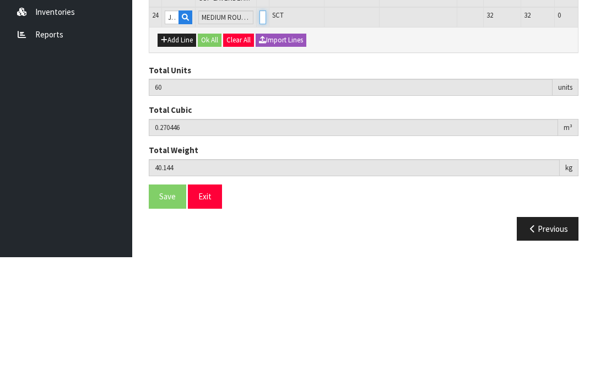
click at [262, 133] on input "0" at bounding box center [263, 140] width 7 height 14
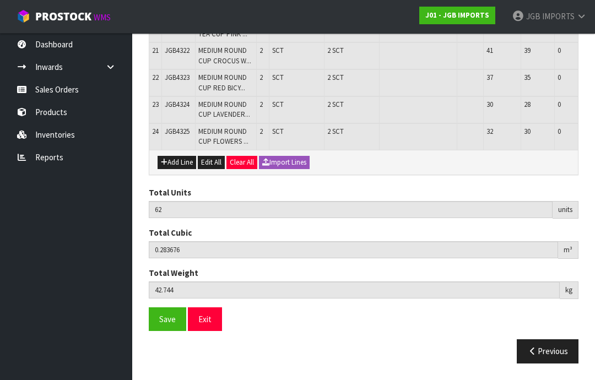
click at [179, 169] on button "Add Line" at bounding box center [177, 162] width 39 height 13
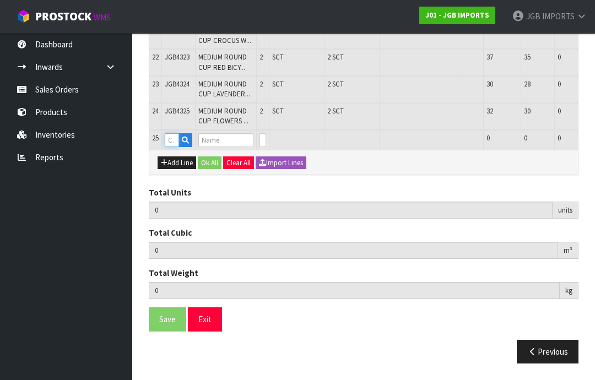
click at [176, 147] on input "text" at bounding box center [172, 140] width 14 height 14
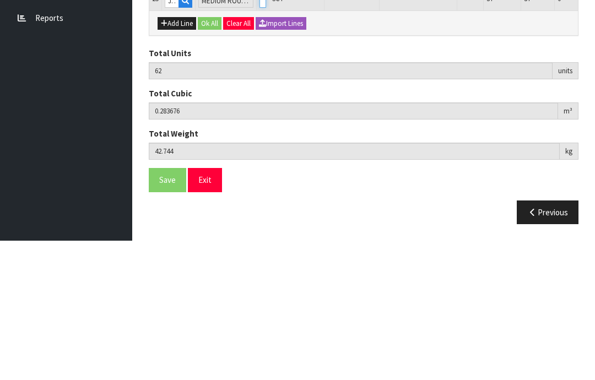
click at [260, 133] on input "0" at bounding box center [263, 140] width 7 height 14
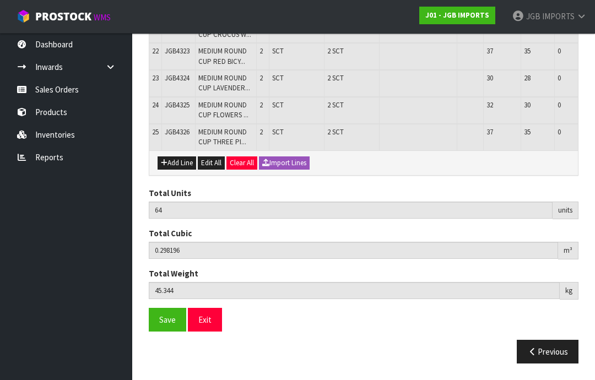
click at [178, 170] on button "Add Line" at bounding box center [177, 163] width 39 height 13
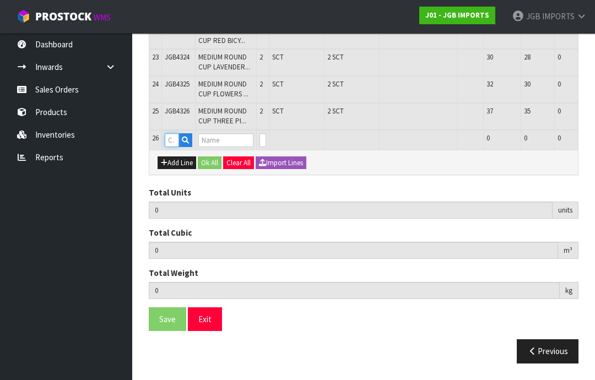
click at [173, 147] on input "text" at bounding box center [172, 140] width 14 height 14
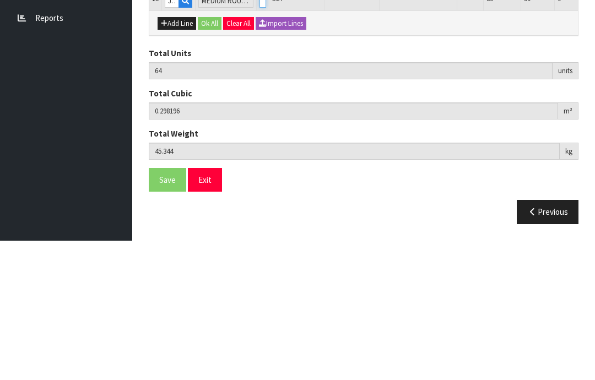
click at [261, 133] on input "0" at bounding box center [263, 140] width 7 height 14
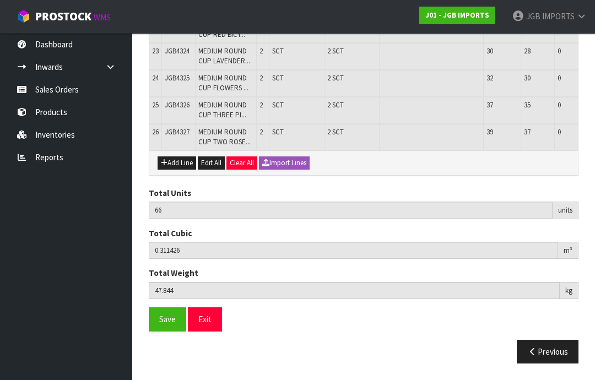
click at [175, 170] on button "Add Line" at bounding box center [177, 163] width 39 height 13
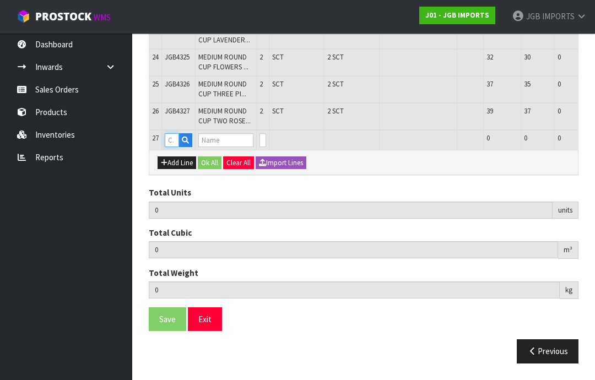
click at [174, 147] on input "text" at bounding box center [172, 140] width 14 height 14
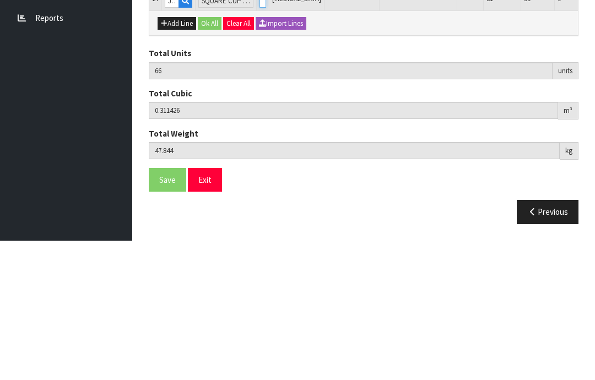
click at [260, 133] on input "0" at bounding box center [263, 140] width 7 height 14
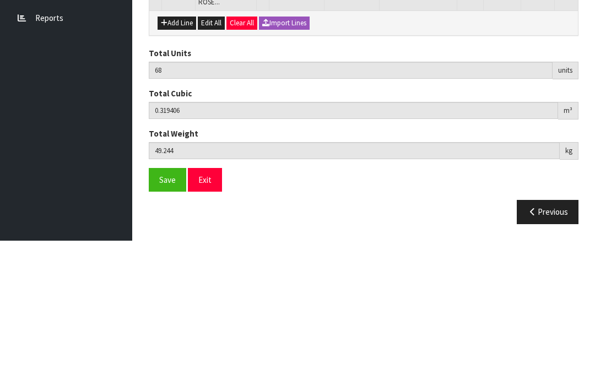
scroll to position [945, 0]
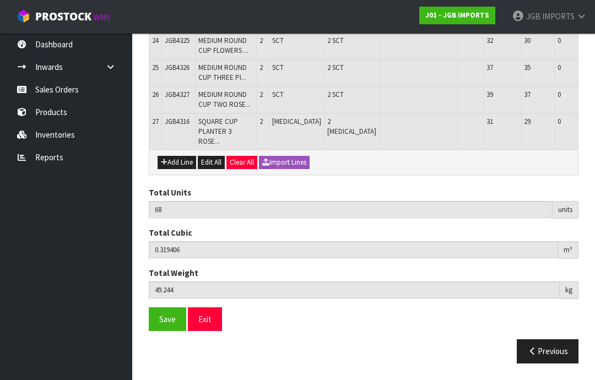
click at [176, 169] on button "Add Line" at bounding box center [177, 162] width 39 height 13
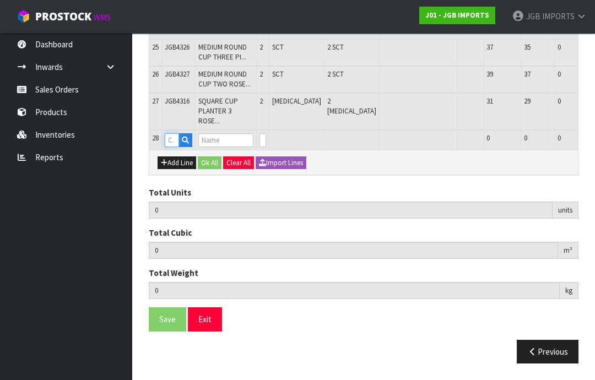
click at [174, 147] on input "text" at bounding box center [172, 140] width 14 height 14
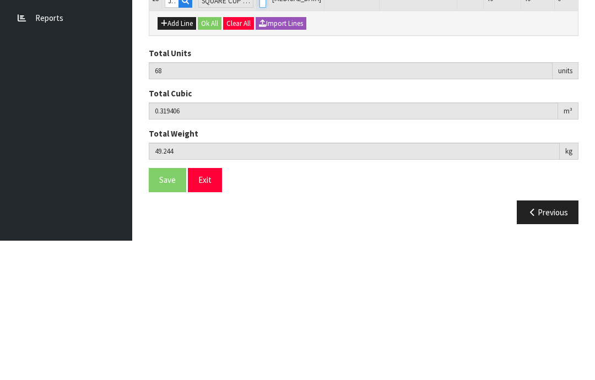
click at [261, 133] on input "0" at bounding box center [263, 140] width 7 height 14
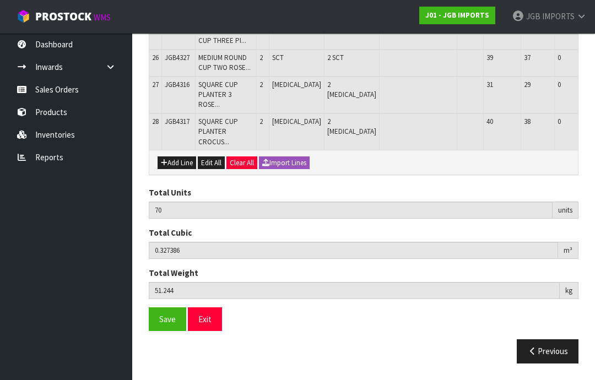
click at [174, 170] on button "Add Line" at bounding box center [177, 163] width 39 height 13
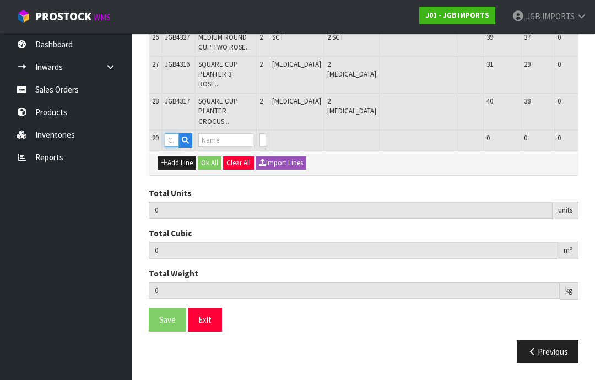
click at [175, 147] on input "text" at bounding box center [172, 140] width 14 height 14
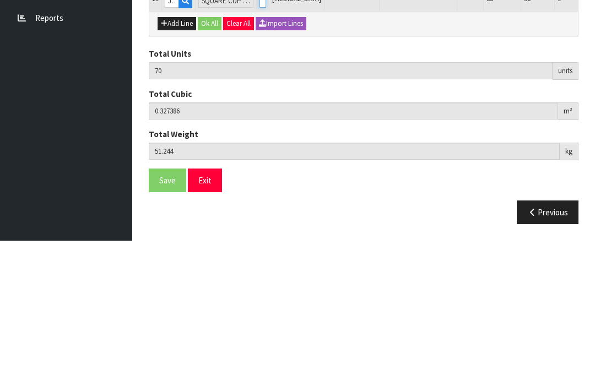
click at [264, 133] on input "0" at bounding box center [263, 140] width 7 height 14
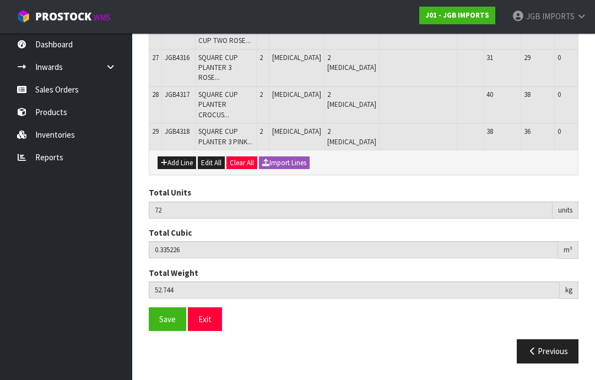
click at [181, 170] on button "Add Line" at bounding box center [177, 163] width 39 height 13
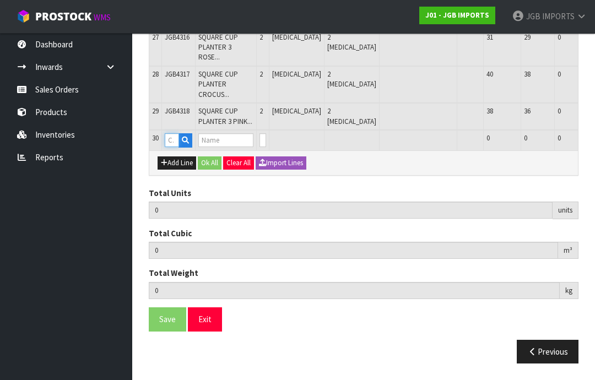
click at [175, 147] on input "text" at bounding box center [172, 140] width 14 height 14
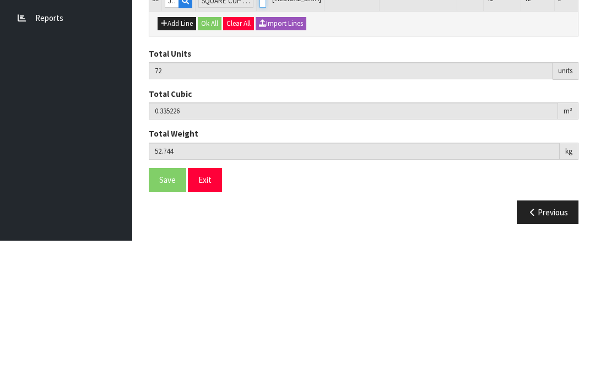
click at [263, 133] on input "0" at bounding box center [263, 140] width 7 height 14
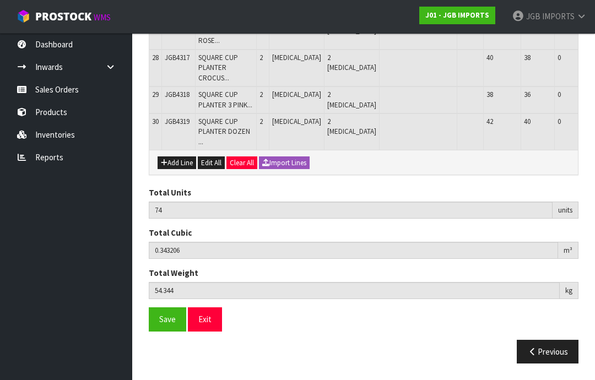
click at [177, 170] on button "Add Line" at bounding box center [177, 163] width 39 height 13
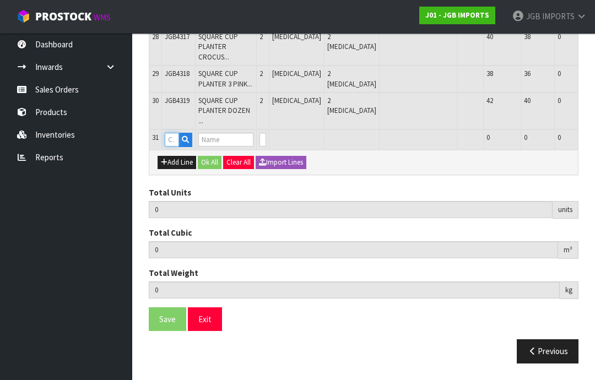
click at [175, 147] on input "text" at bounding box center [172, 140] width 14 height 14
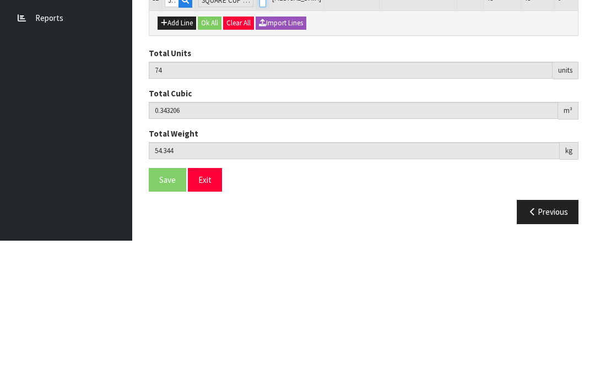
click at [264, 133] on input "0" at bounding box center [263, 140] width 7 height 14
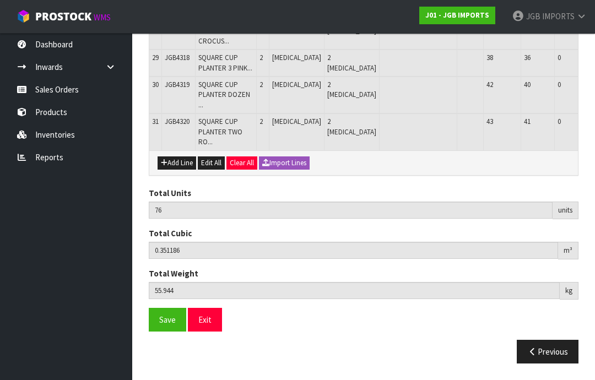
click at [172, 170] on button "Add Line" at bounding box center [177, 163] width 39 height 13
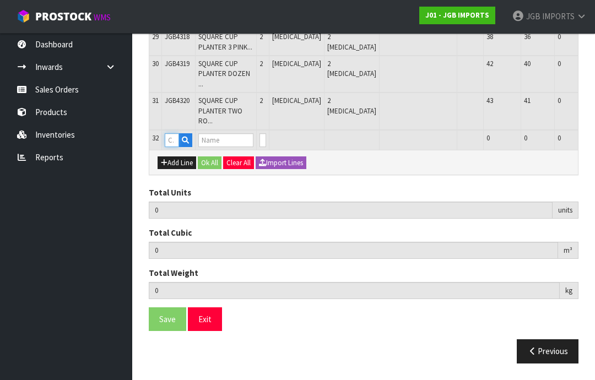
click at [174, 147] on input "text" at bounding box center [172, 140] width 14 height 14
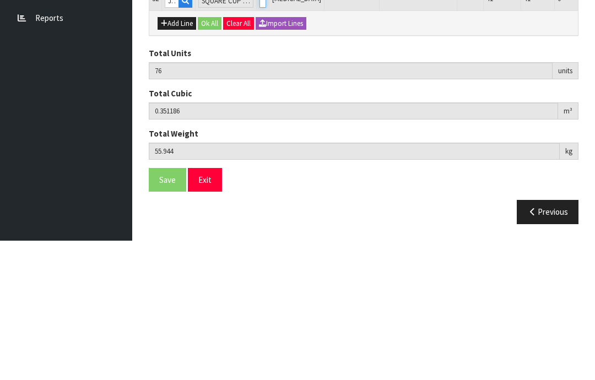
click at [261, 133] on input "0" at bounding box center [263, 140] width 7 height 14
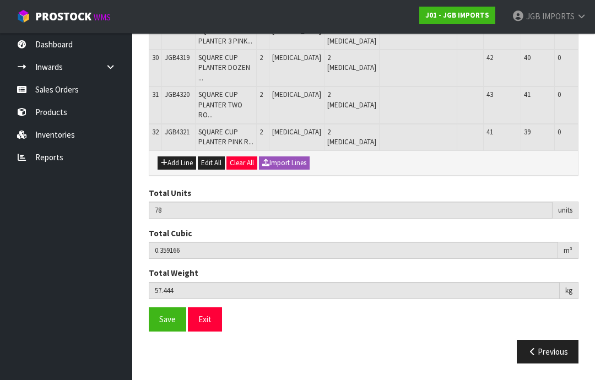
click at [172, 170] on button "Add Line" at bounding box center [177, 163] width 39 height 13
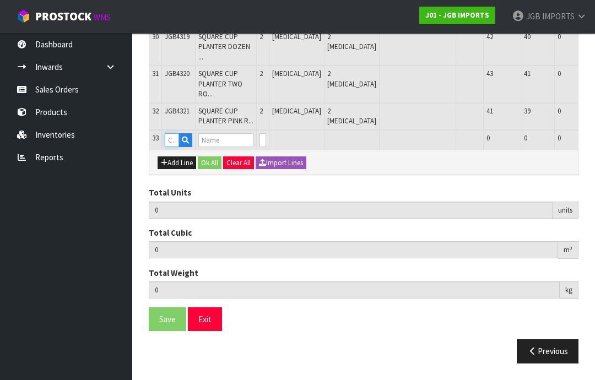
click at [174, 147] on input "text" at bounding box center [172, 140] width 14 height 14
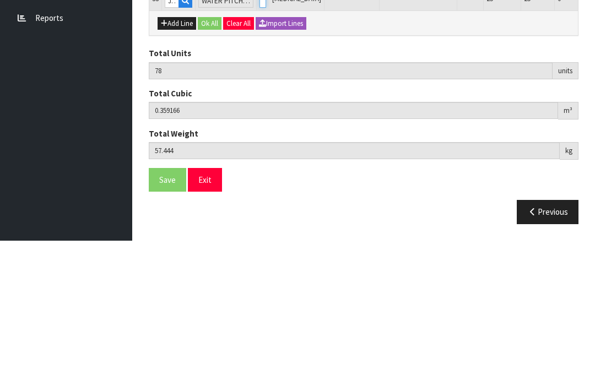
click at [262, 133] on input "0" at bounding box center [263, 140] width 7 height 14
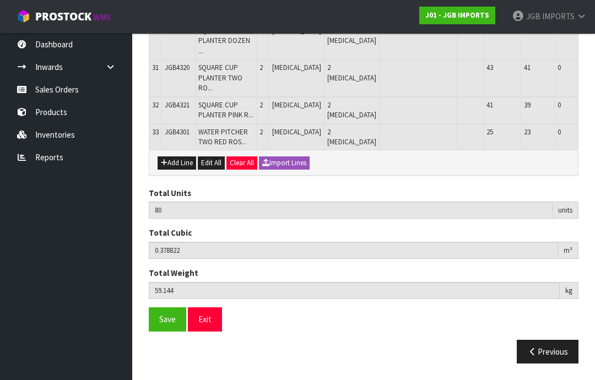
click at [171, 170] on button "Add Line" at bounding box center [177, 163] width 39 height 13
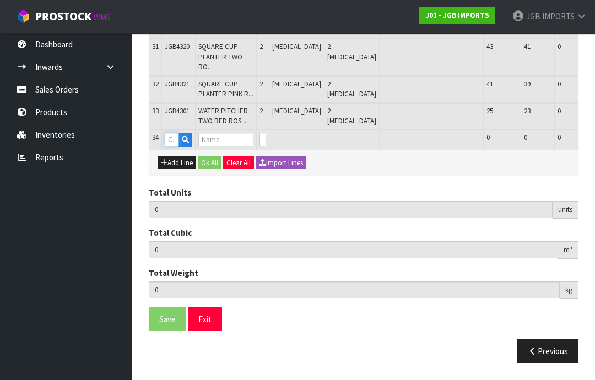
click at [176, 147] on input "text" at bounding box center [172, 140] width 14 height 14
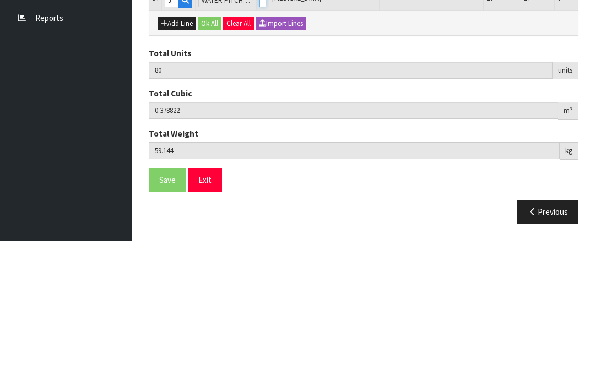
click at [263, 133] on input "0" at bounding box center [263, 140] width 7 height 14
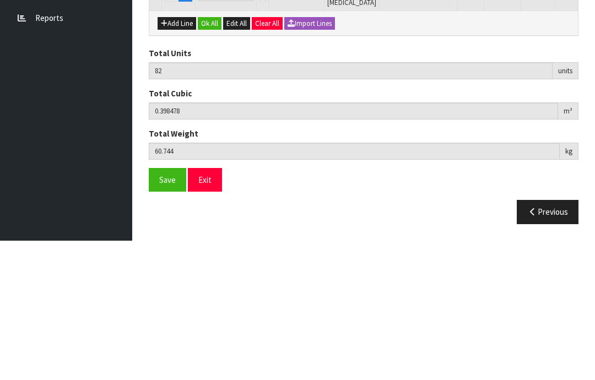
scroll to position [1198, 0]
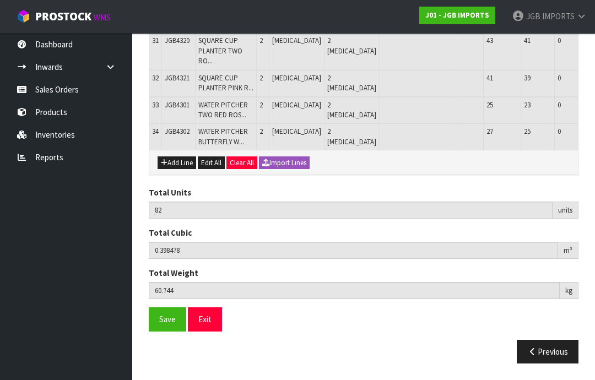
click at [177, 170] on button "Add Line" at bounding box center [177, 163] width 39 height 13
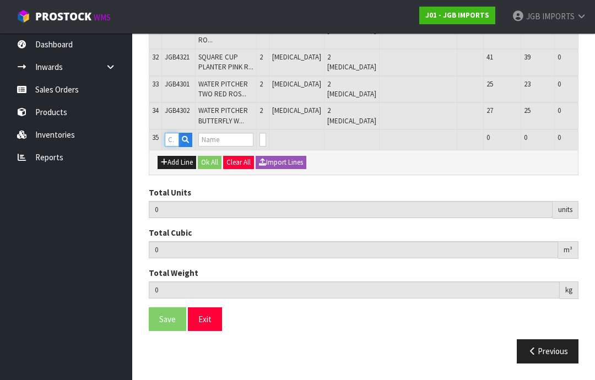
click at [174, 147] on input "text" at bounding box center [172, 140] width 14 height 14
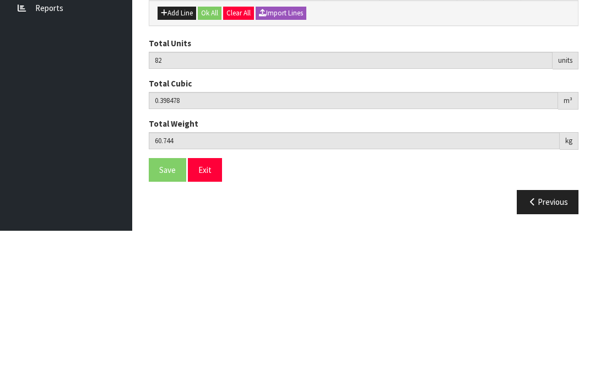
click at [264, 133] on input "0" at bounding box center [263, 140] width 7 height 14
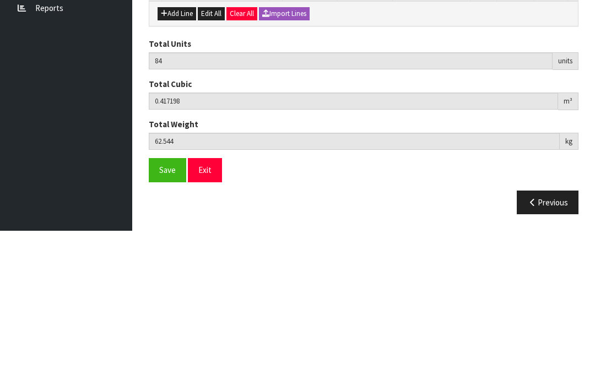
scroll to position [1244, 0]
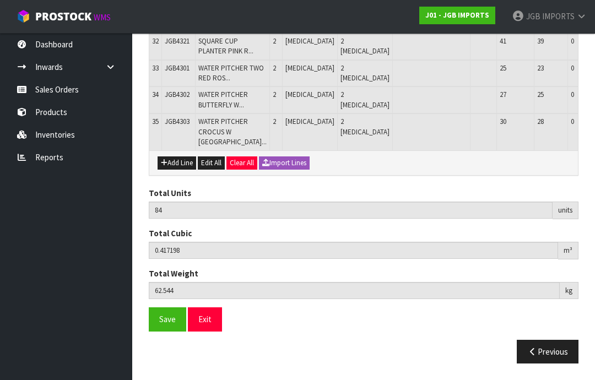
click at [177, 170] on button "Add Line" at bounding box center [177, 163] width 39 height 13
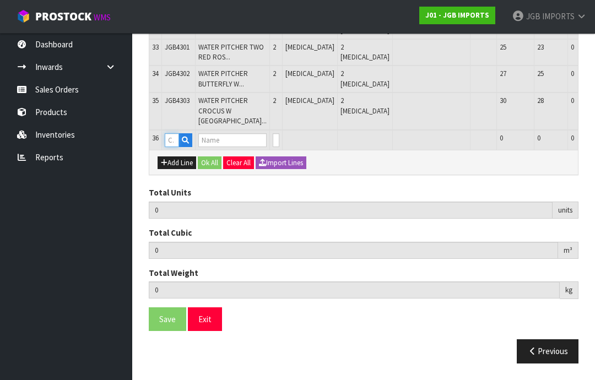
click at [176, 147] on input "text" at bounding box center [172, 140] width 14 height 14
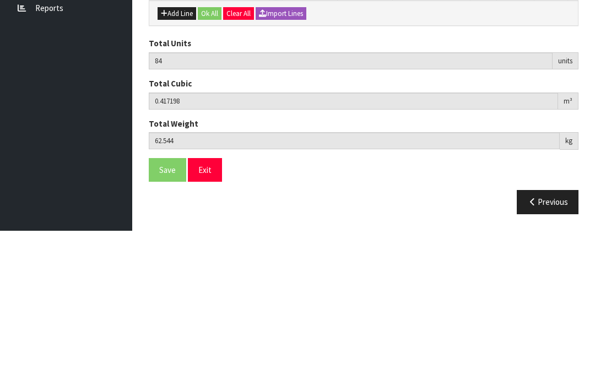
click at [273, 133] on input "0" at bounding box center [276, 140] width 7 height 14
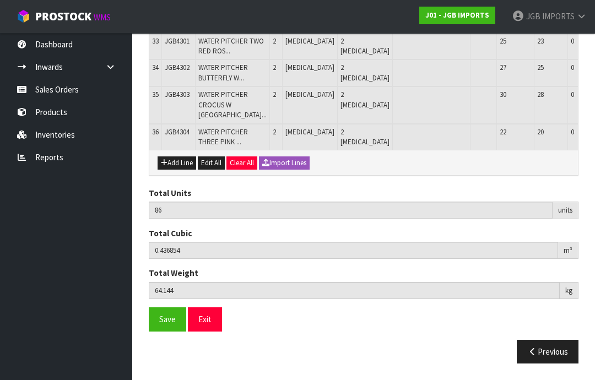
click at [174, 170] on button "Add Line" at bounding box center [177, 163] width 39 height 13
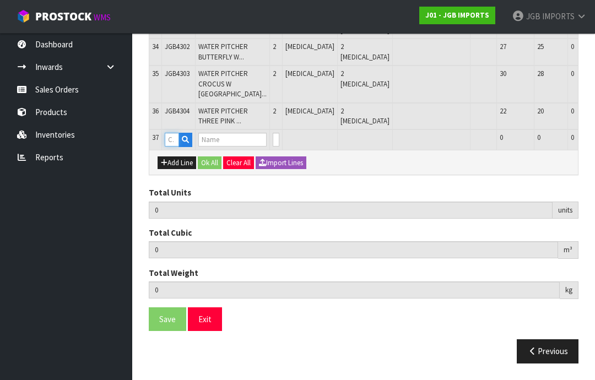
click at [177, 147] on input "text" at bounding box center [172, 140] width 14 height 14
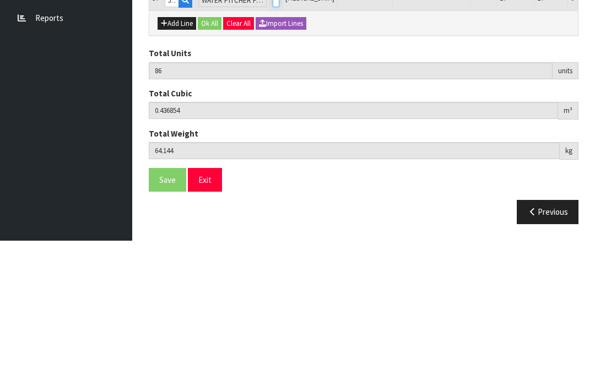
click at [273, 133] on input "0" at bounding box center [276, 140] width 7 height 14
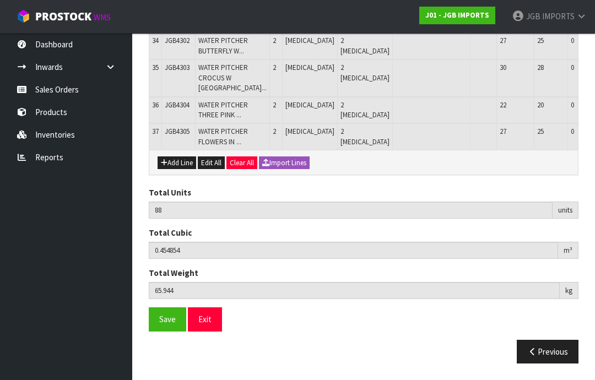
click at [176, 170] on button "Add Line" at bounding box center [177, 163] width 39 height 13
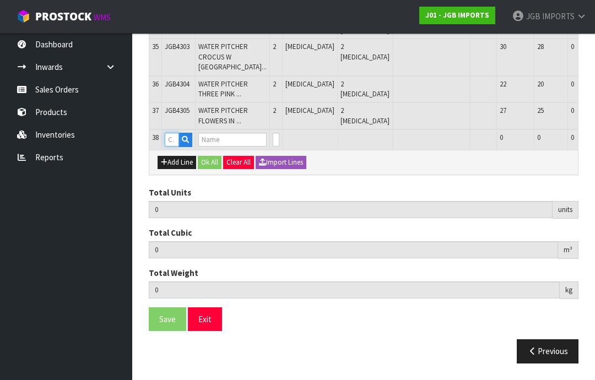
click at [175, 147] on input "text" at bounding box center [172, 140] width 14 height 14
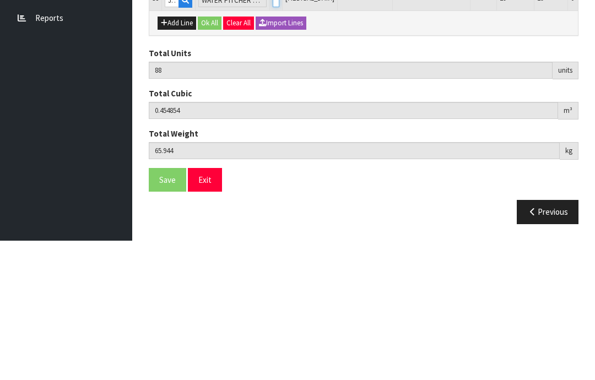
click at [273, 133] on input "0" at bounding box center [276, 140] width 7 height 14
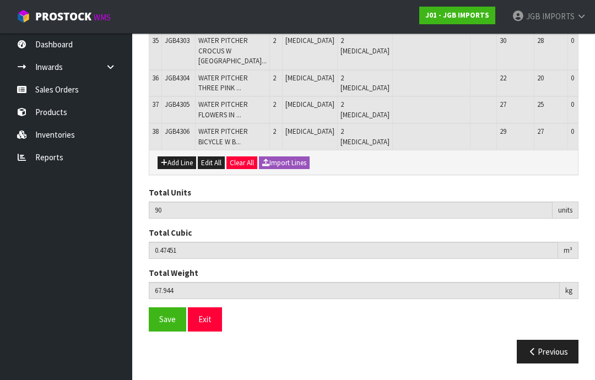
click at [167, 331] on button "Save" at bounding box center [167, 320] width 37 height 24
click at [169, 325] on span "Save" at bounding box center [167, 319] width 17 height 10
click at [207, 331] on button "Exit" at bounding box center [205, 320] width 34 height 24
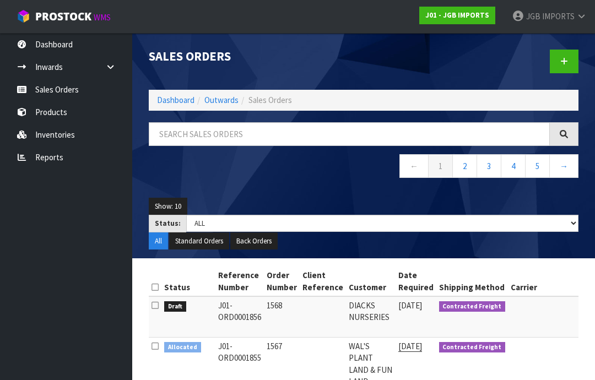
click at [574, 18] on span "IMPORTS" at bounding box center [558, 16] width 33 height 10
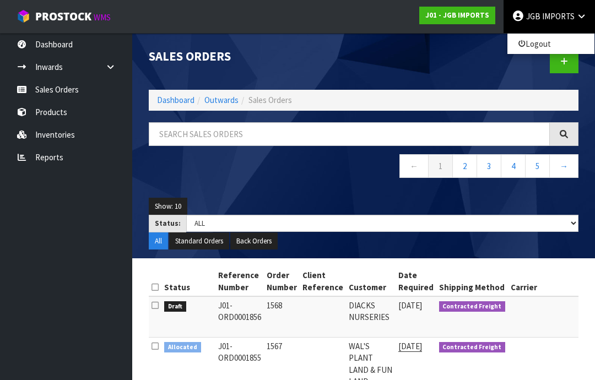
click at [536, 48] on link "Logout" at bounding box center [551, 43] width 87 height 15
